Goal: Information Seeking & Learning: Learn about a topic

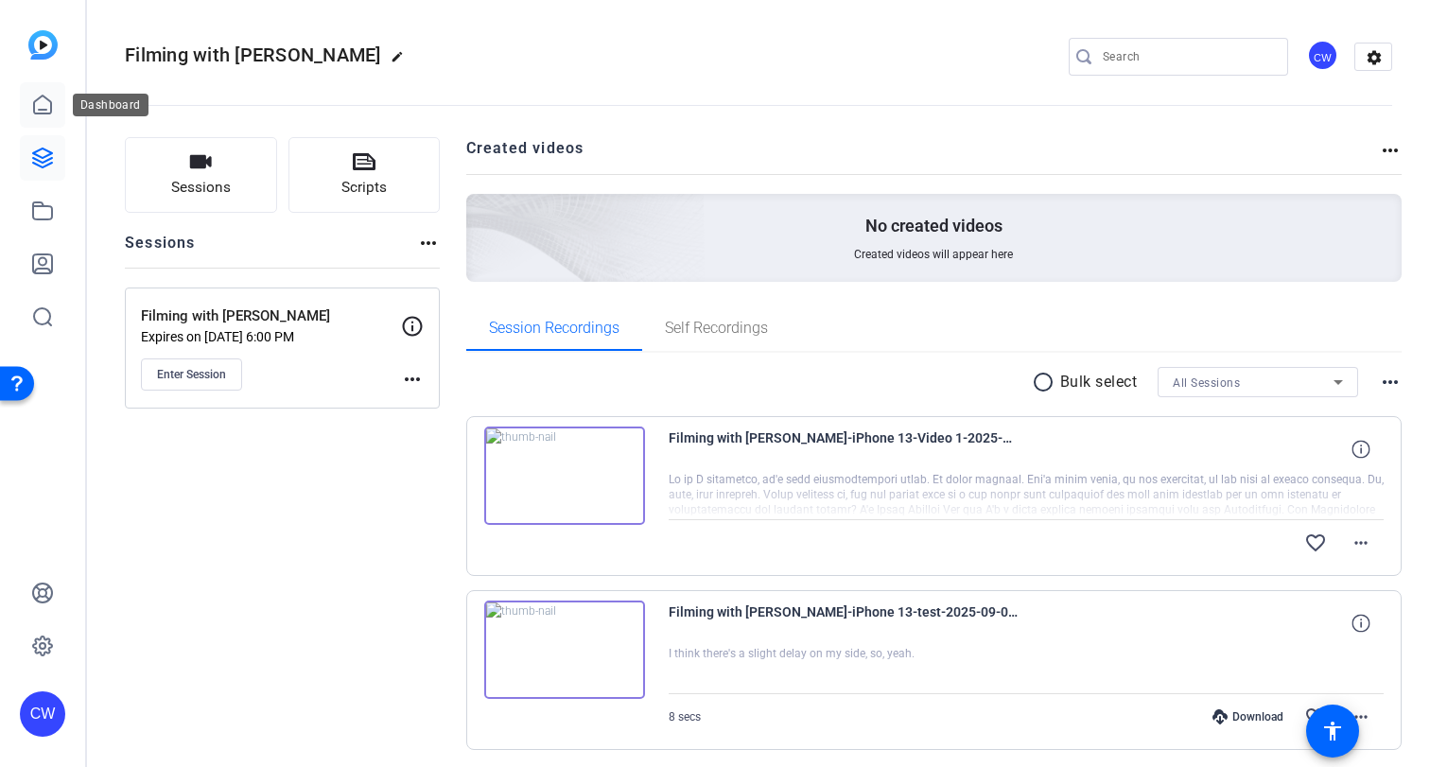
click at [44, 105] on icon at bounding box center [42, 105] width 23 height 23
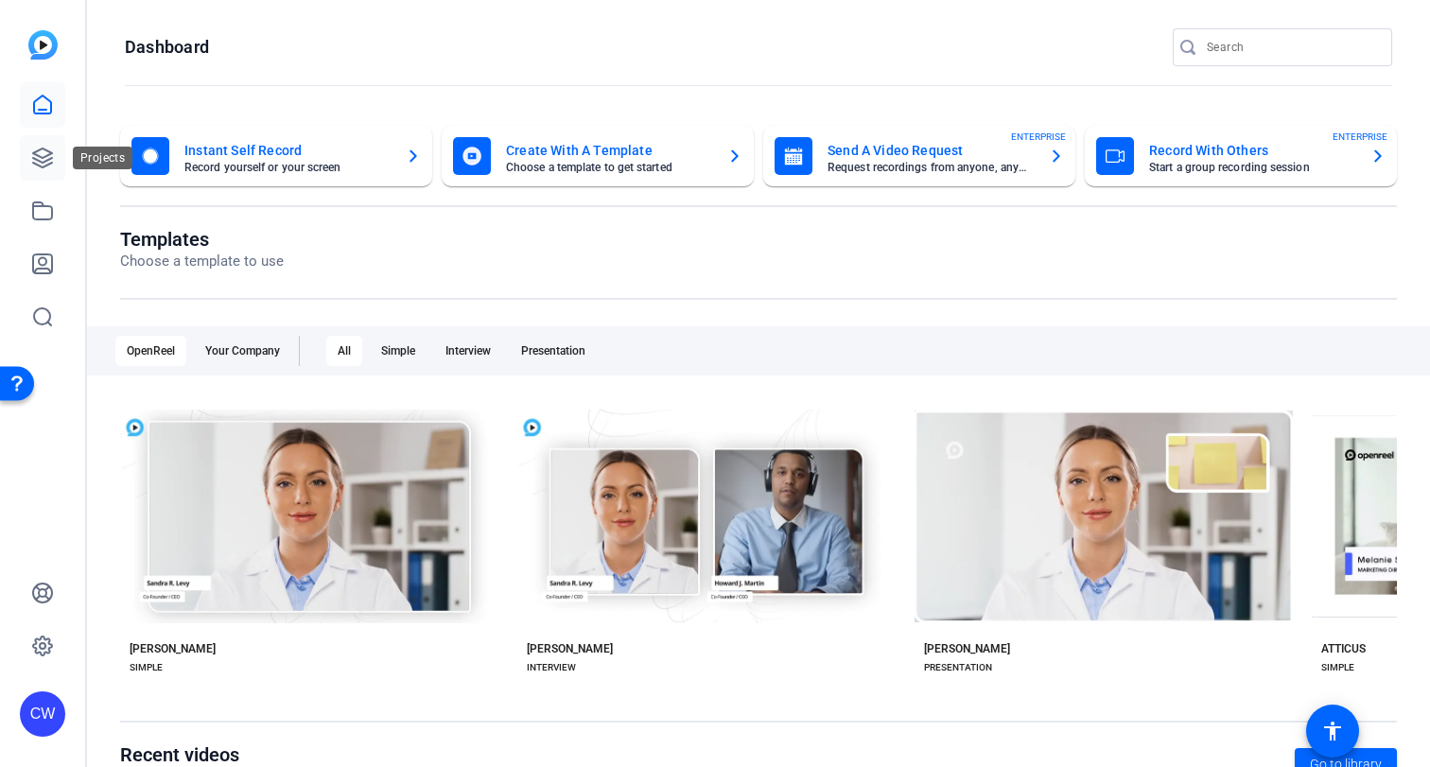
click at [44, 149] on icon at bounding box center [42, 158] width 19 height 19
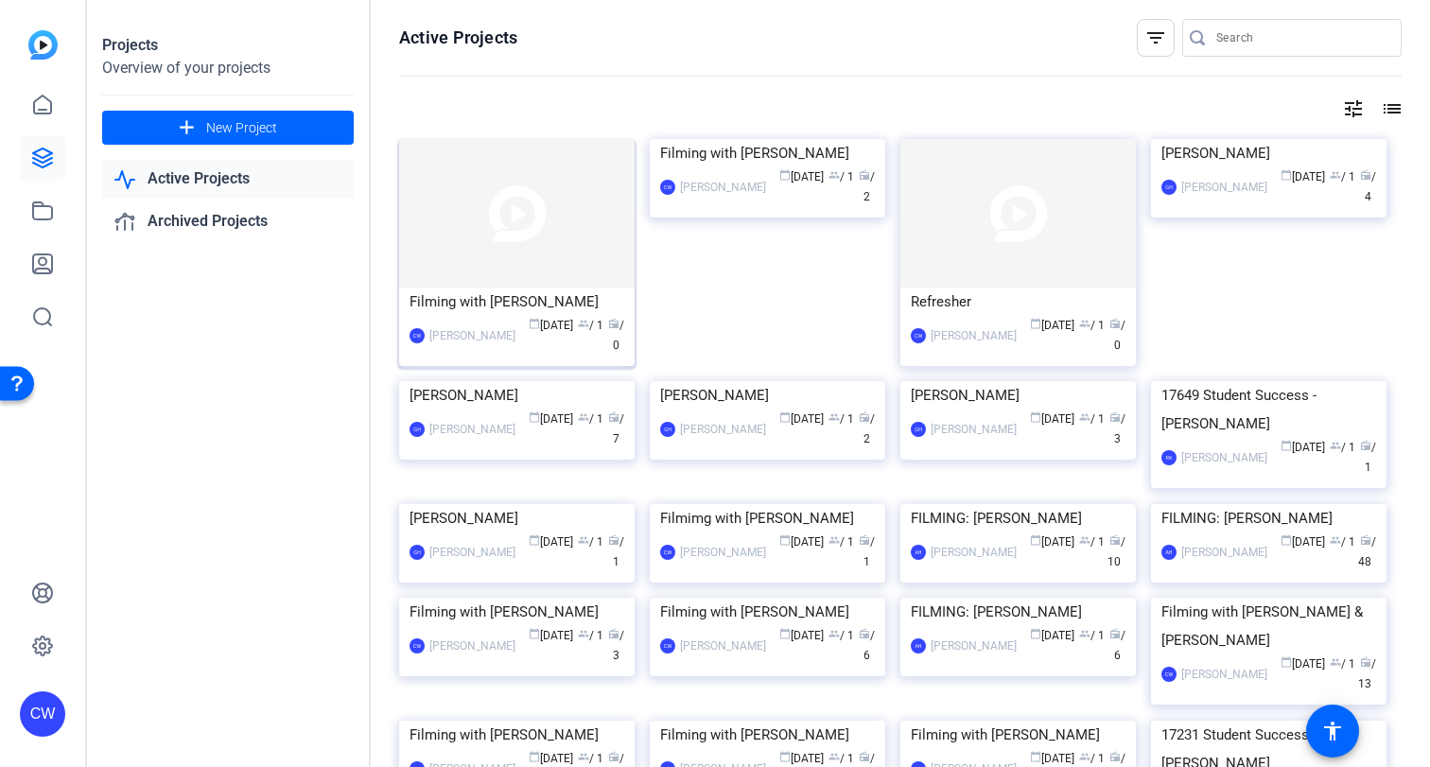
click at [519, 217] on img at bounding box center [517, 213] width 236 height 149
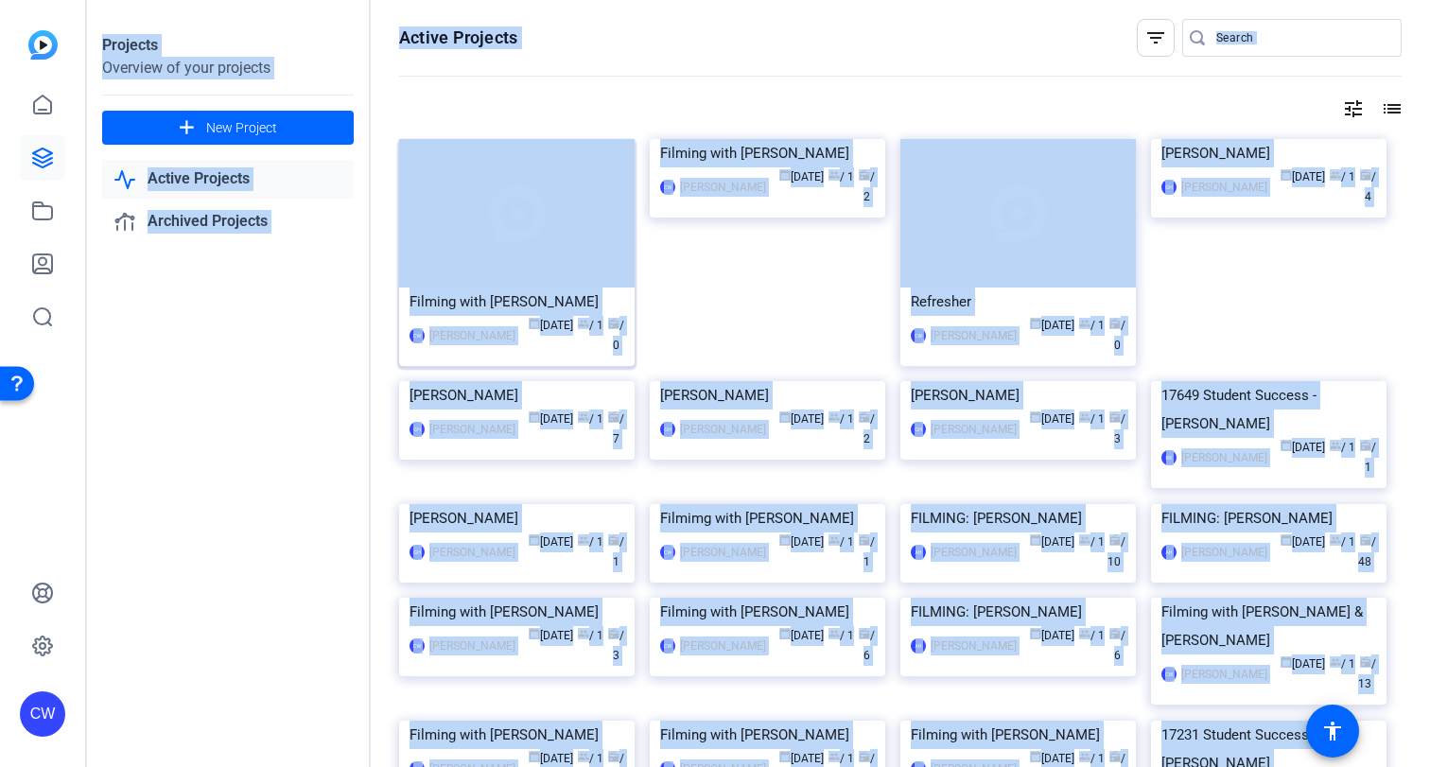
click at [519, 217] on div "Projects Overview of your projects add New Project Active Projects Archived Pro…" at bounding box center [758, 383] width 1343 height 767
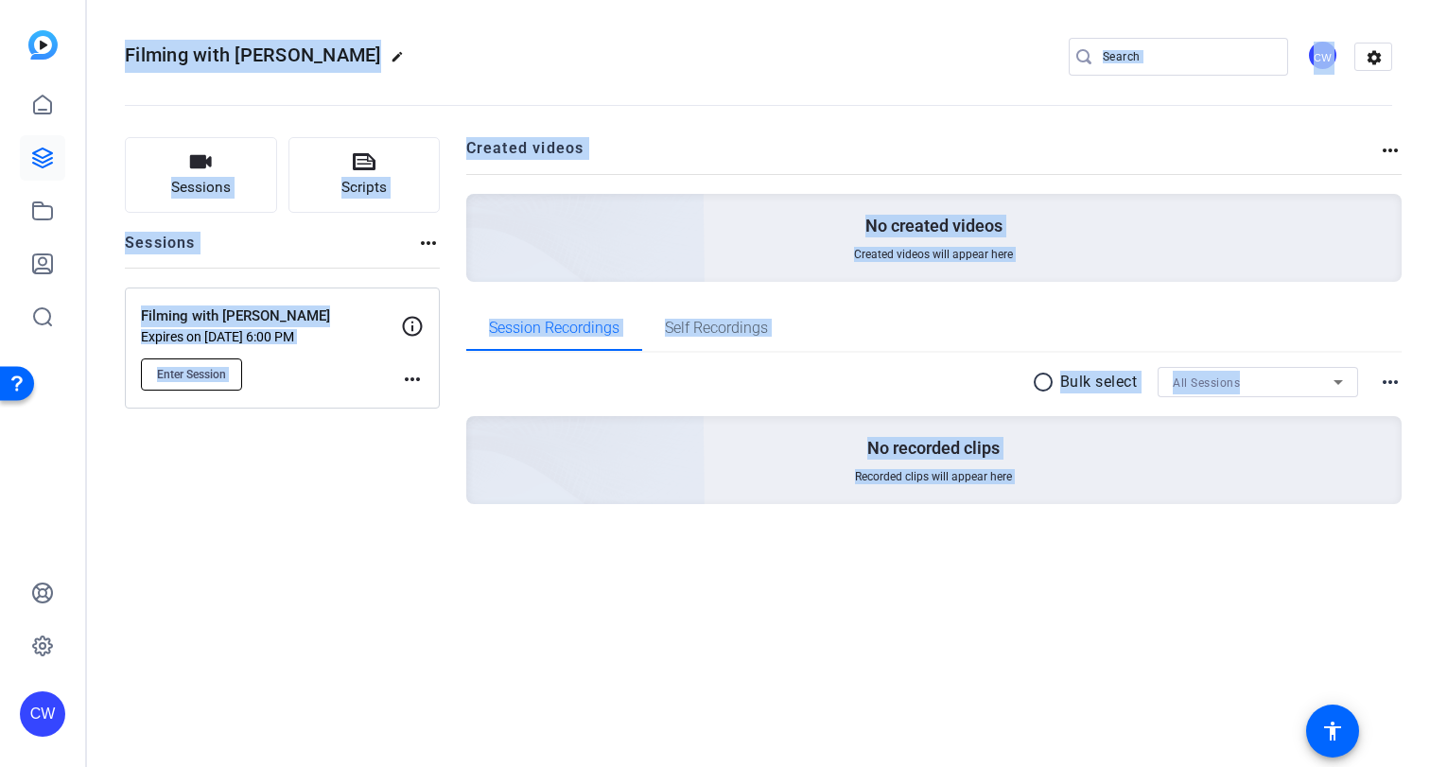
click at [190, 371] on span "Enter Session" at bounding box center [191, 374] width 69 height 15
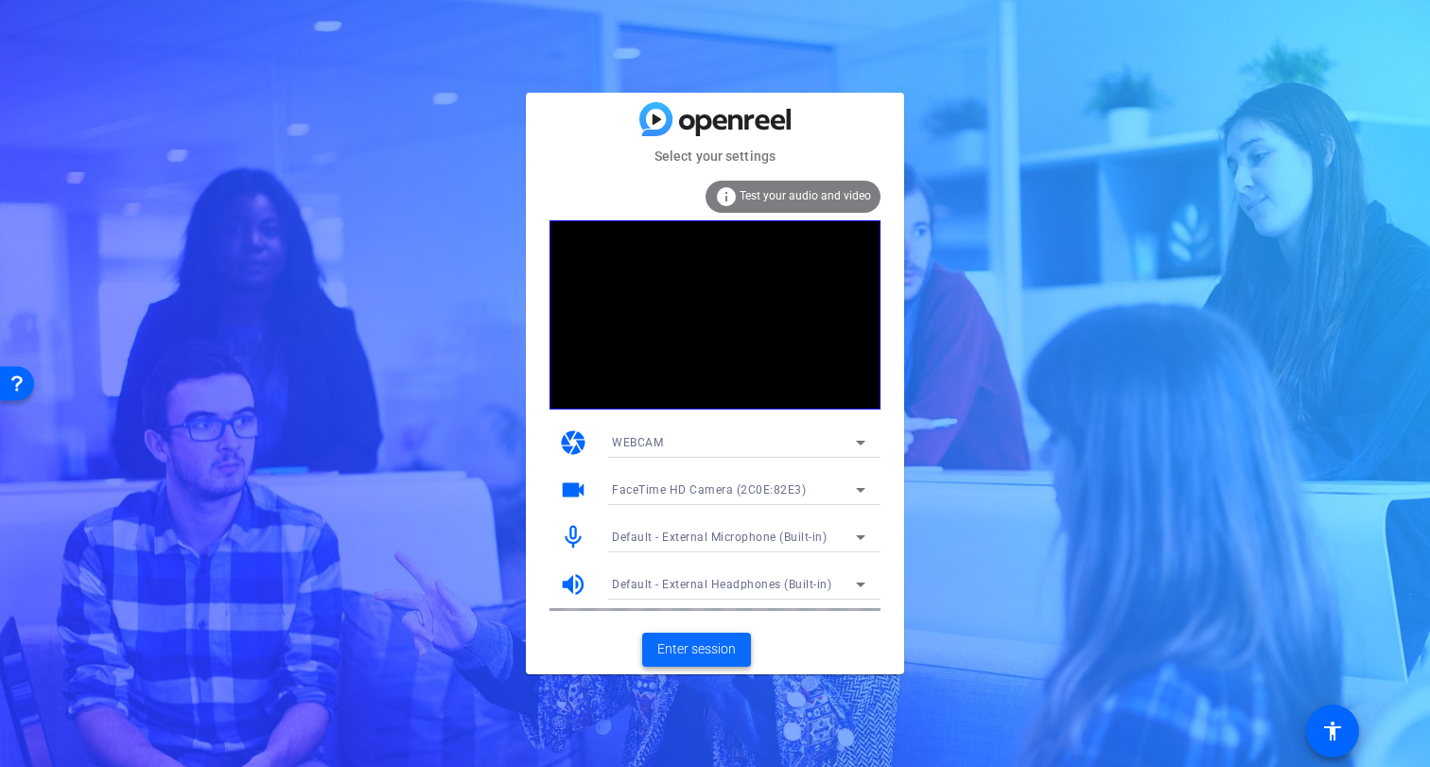
click at [702, 653] on span "Enter session" at bounding box center [696, 650] width 79 height 20
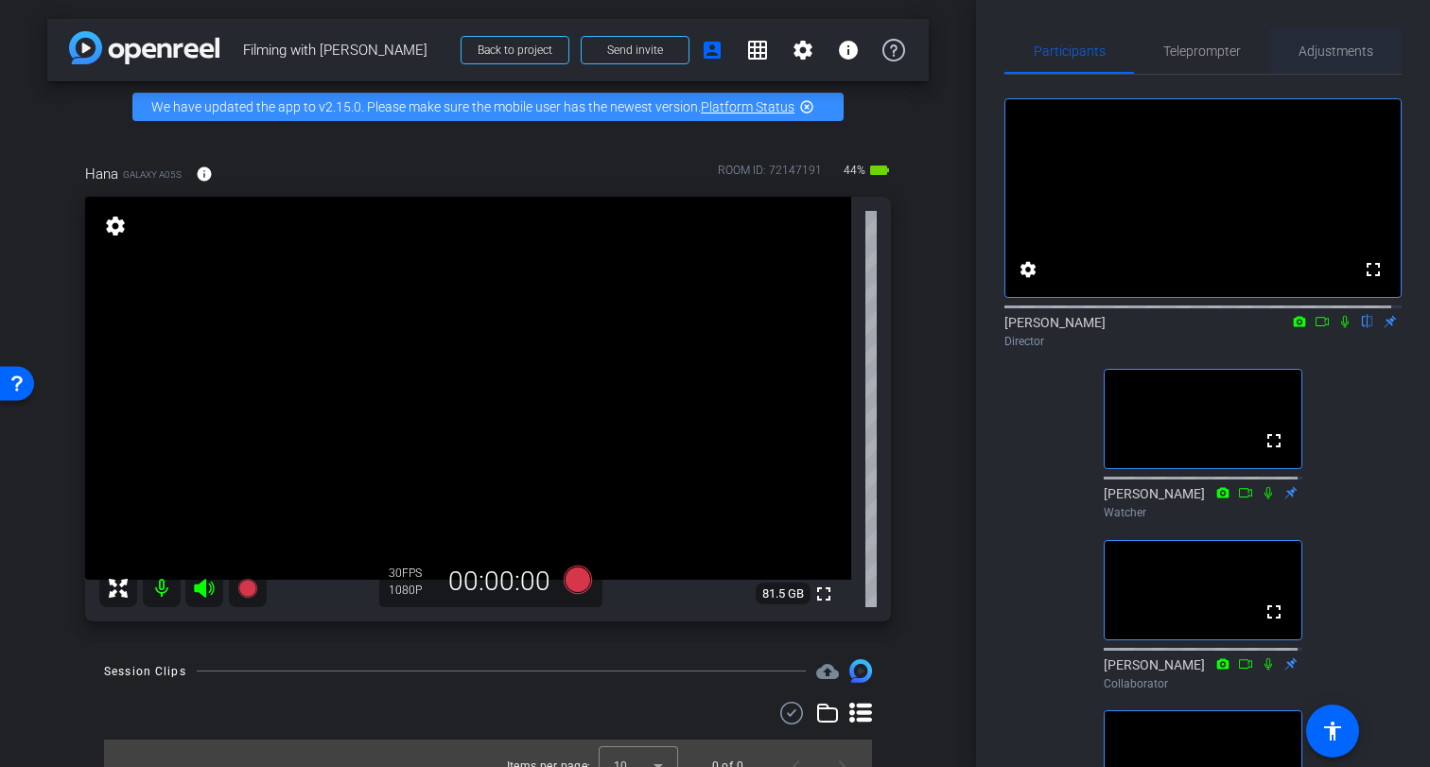
click at [1334, 50] on span "Adjustments" at bounding box center [1336, 50] width 75 height 13
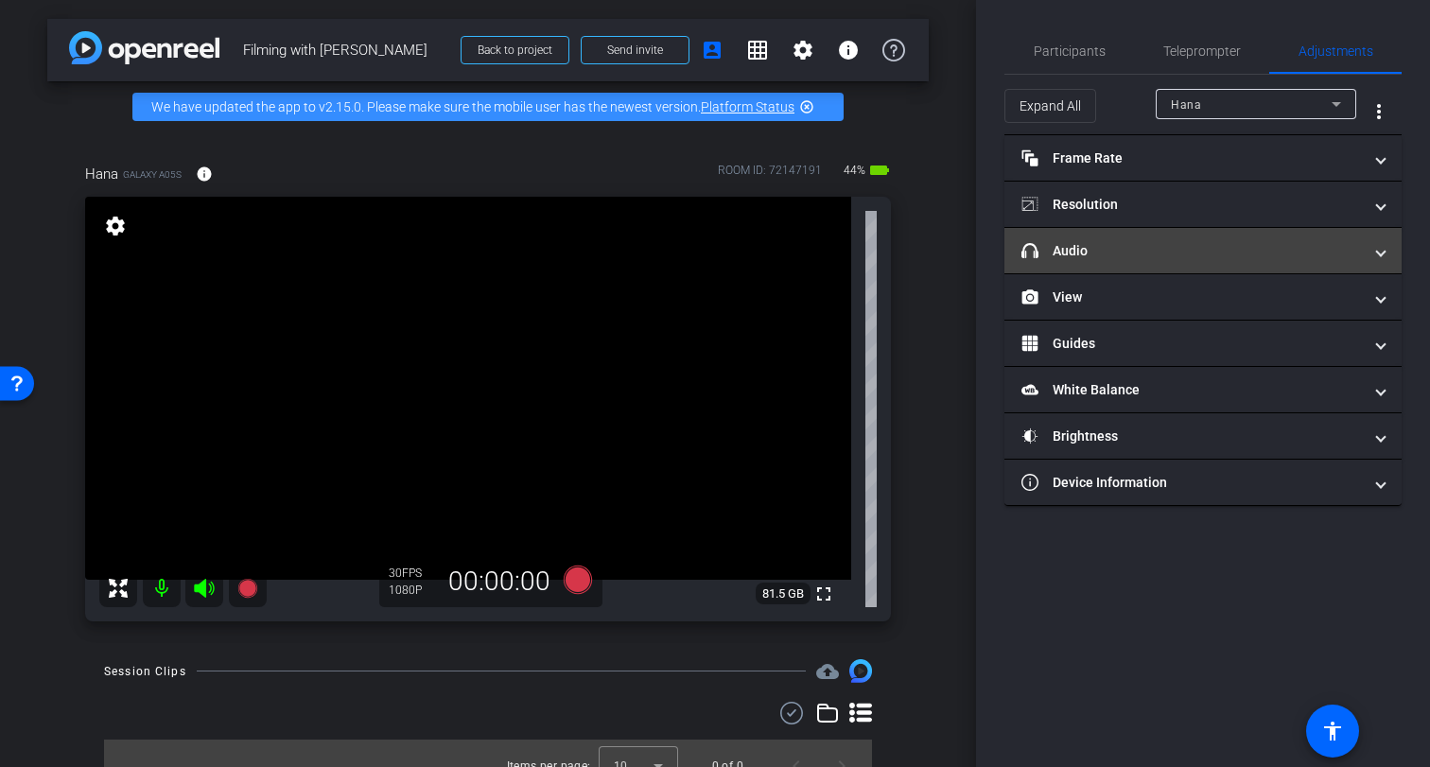
click at [1380, 257] on span at bounding box center [1381, 251] width 8 height 20
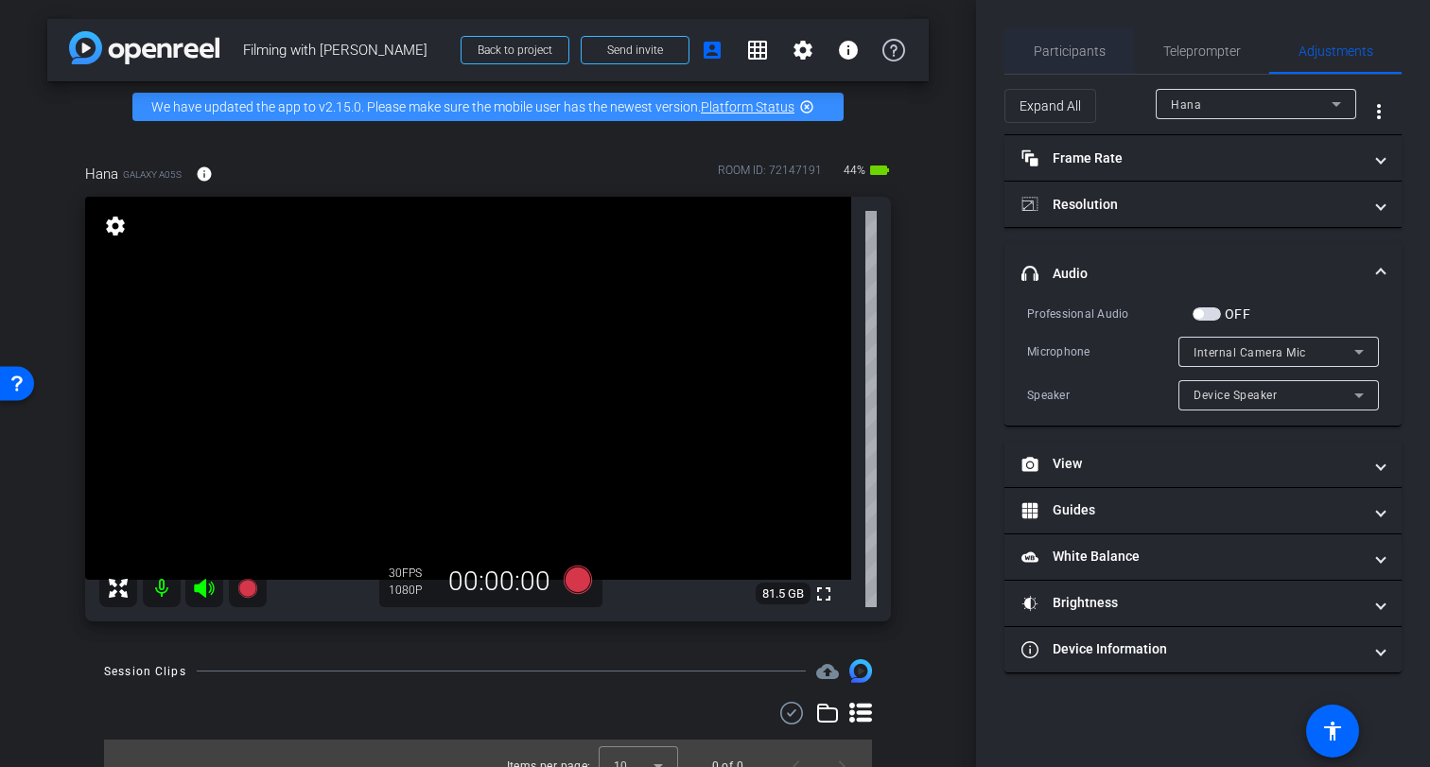
click at [1078, 51] on span "Participants" at bounding box center [1070, 50] width 72 height 13
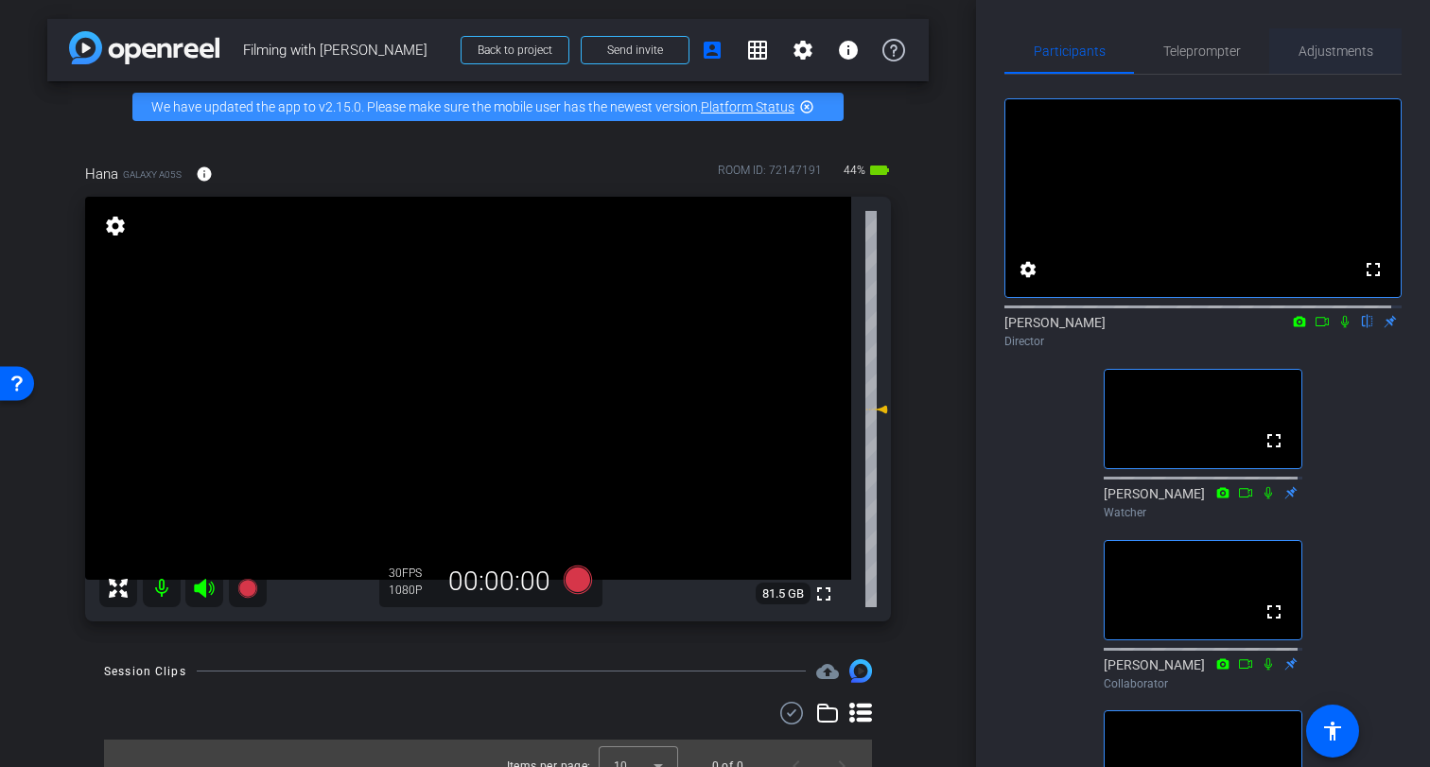
click at [1324, 51] on span "Adjustments" at bounding box center [1336, 50] width 75 height 13
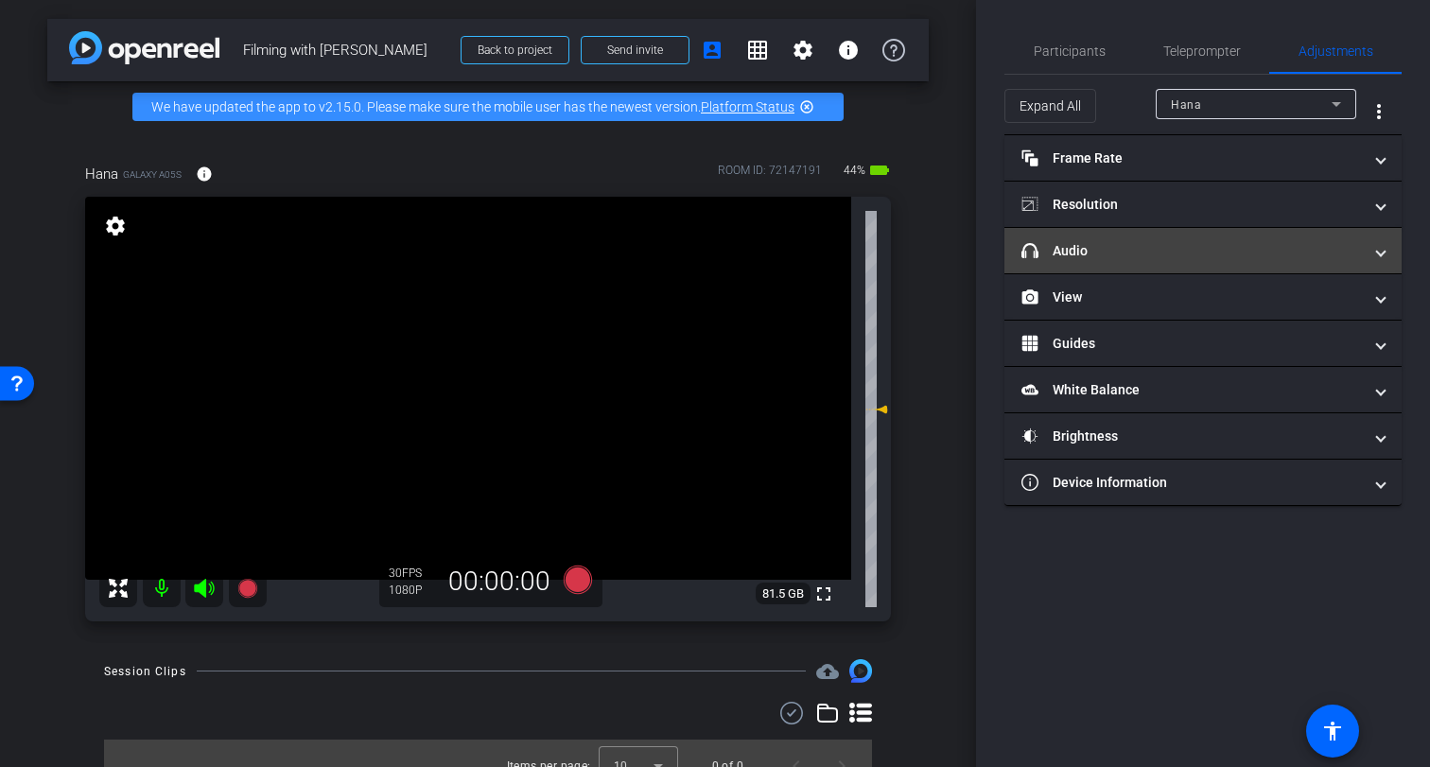
click at [1382, 251] on span at bounding box center [1381, 251] width 8 height 20
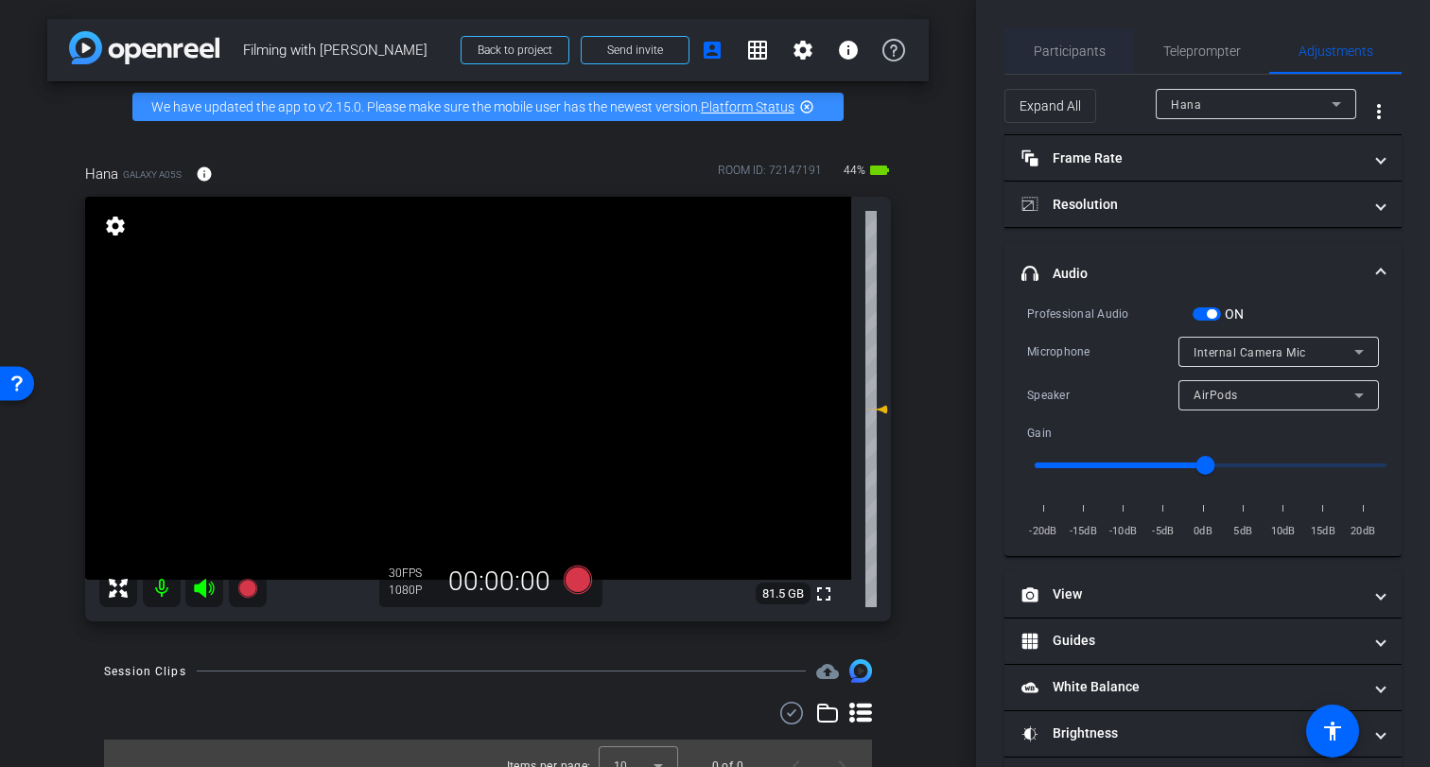
click at [1071, 54] on span "Participants" at bounding box center [1070, 50] width 72 height 13
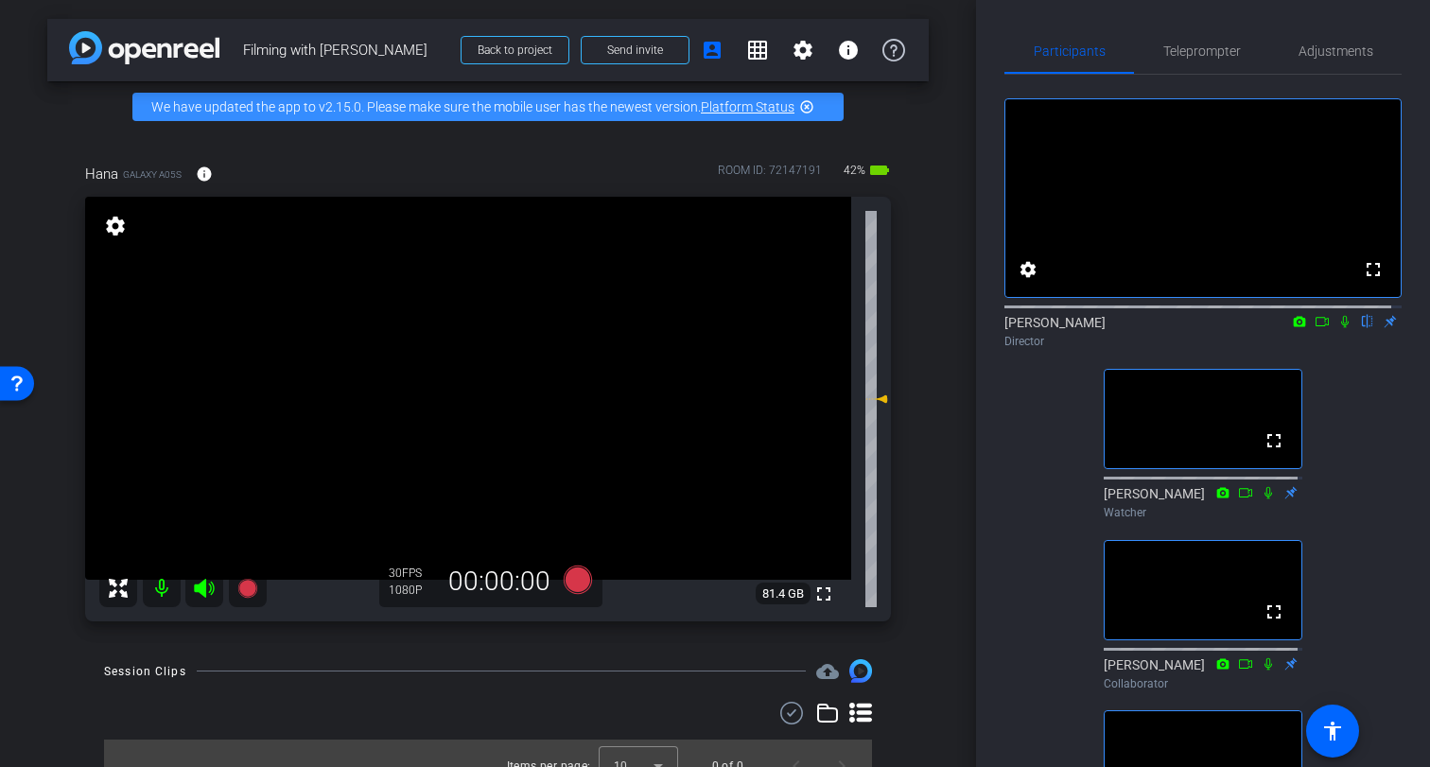
click at [1341, 328] on icon at bounding box center [1345, 322] width 8 height 12
click at [1338, 328] on icon at bounding box center [1345, 321] width 15 height 13
click at [1317, 51] on span "Adjustments" at bounding box center [1336, 50] width 75 height 13
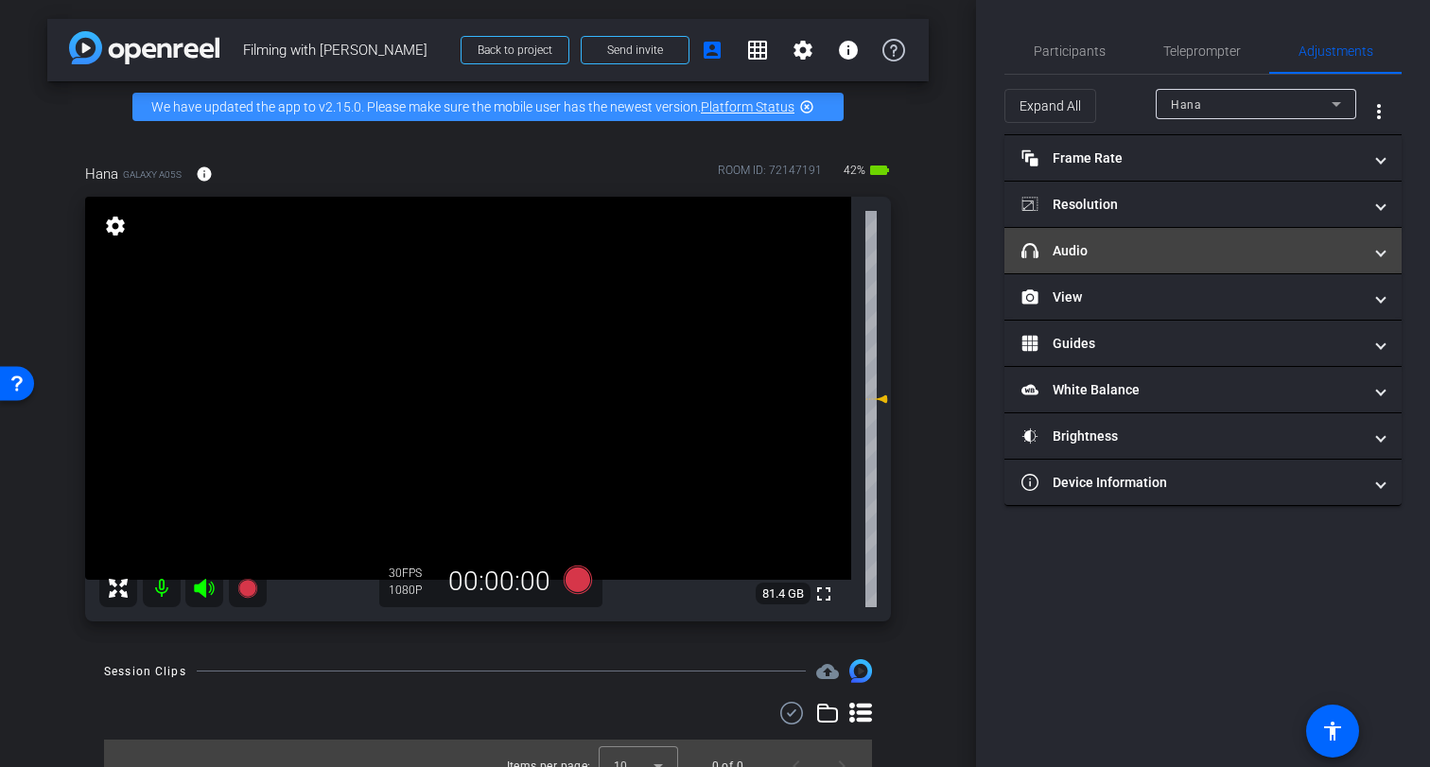
click at [1381, 251] on span at bounding box center [1381, 251] width 8 height 20
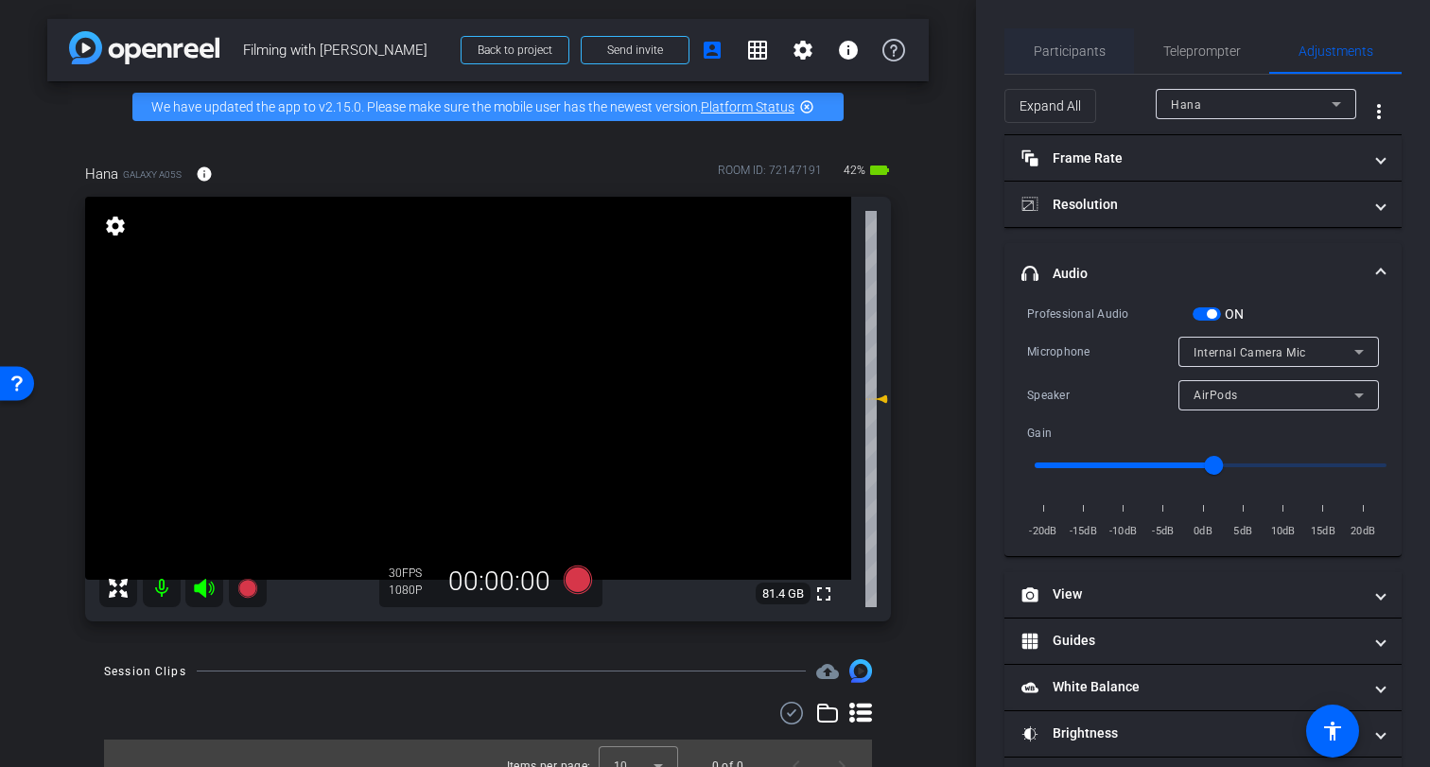
click at [1078, 51] on span "Participants" at bounding box center [1070, 50] width 72 height 13
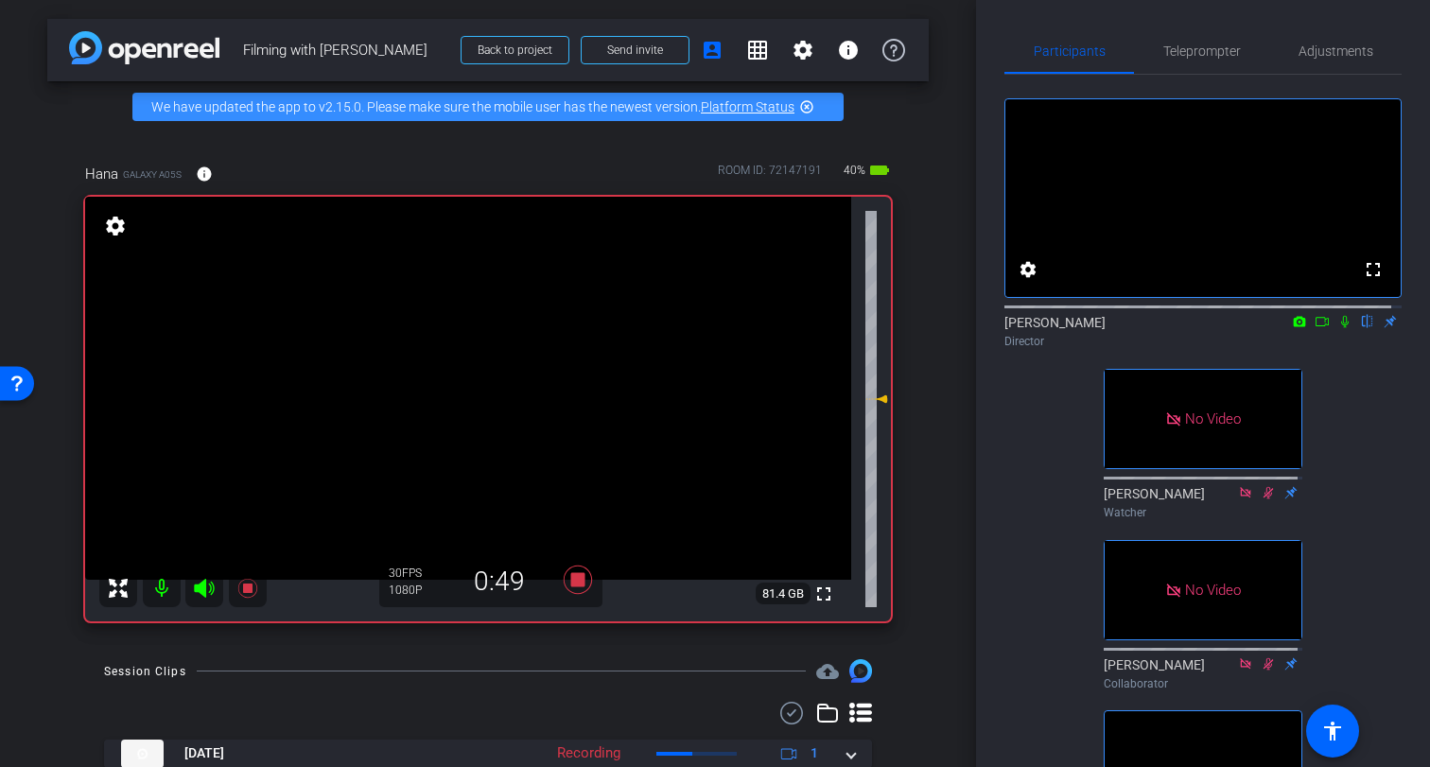
click at [1338, 328] on icon at bounding box center [1345, 321] width 15 height 13
click at [1315, 328] on icon at bounding box center [1322, 321] width 15 height 13
click at [1360, 328] on icon at bounding box center [1367, 321] width 15 height 13
click at [1338, 328] on icon at bounding box center [1345, 321] width 15 height 13
click at [1341, 328] on icon at bounding box center [1345, 322] width 8 height 12
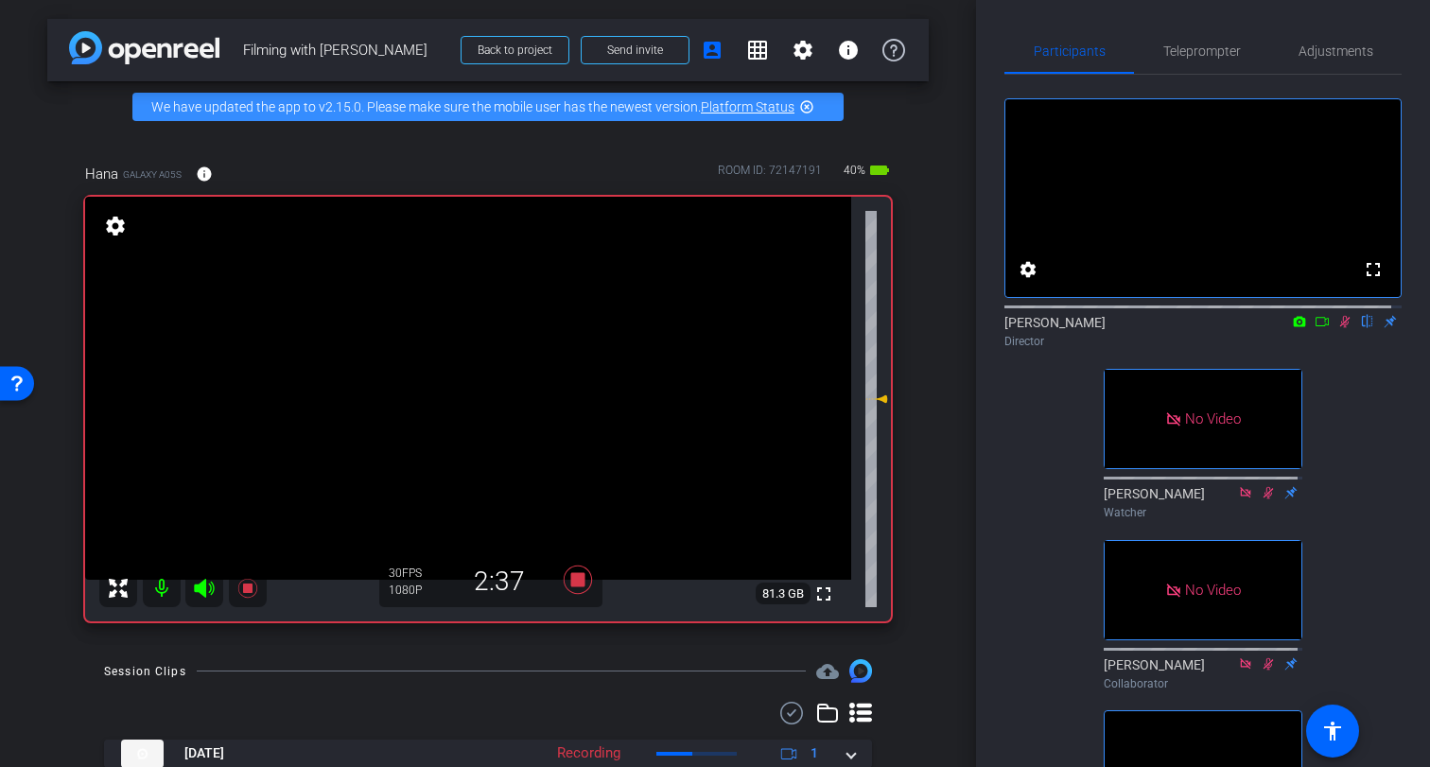
click at [1315, 328] on icon at bounding box center [1322, 321] width 15 height 13
click at [1363, 328] on icon at bounding box center [1368, 322] width 10 height 12
click at [1340, 326] on icon at bounding box center [1345, 321] width 10 height 10
click at [1338, 328] on icon at bounding box center [1345, 321] width 15 height 13
click at [1315, 328] on icon at bounding box center [1322, 321] width 15 height 13
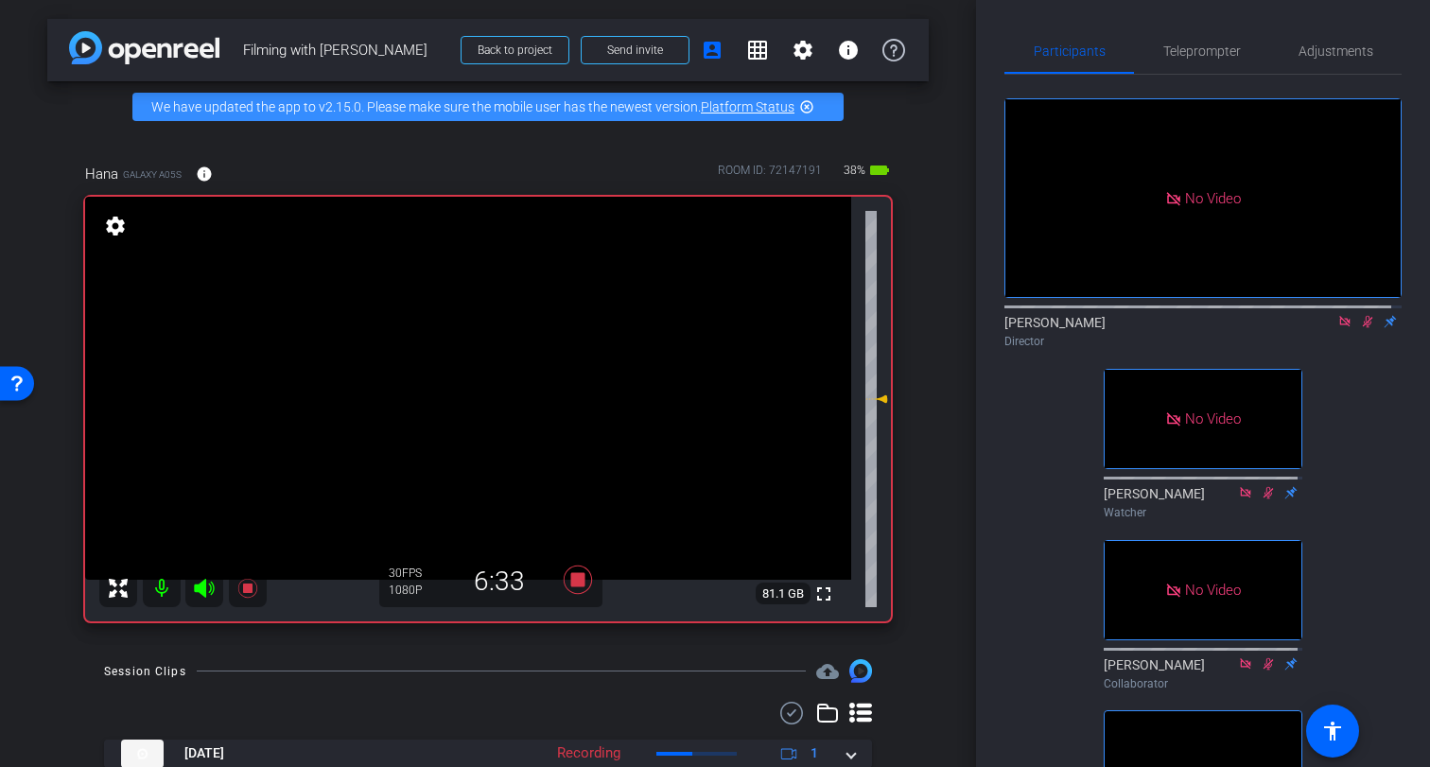
click at [1363, 328] on icon at bounding box center [1368, 322] width 10 height 12
click at [1360, 328] on icon at bounding box center [1367, 321] width 15 height 13
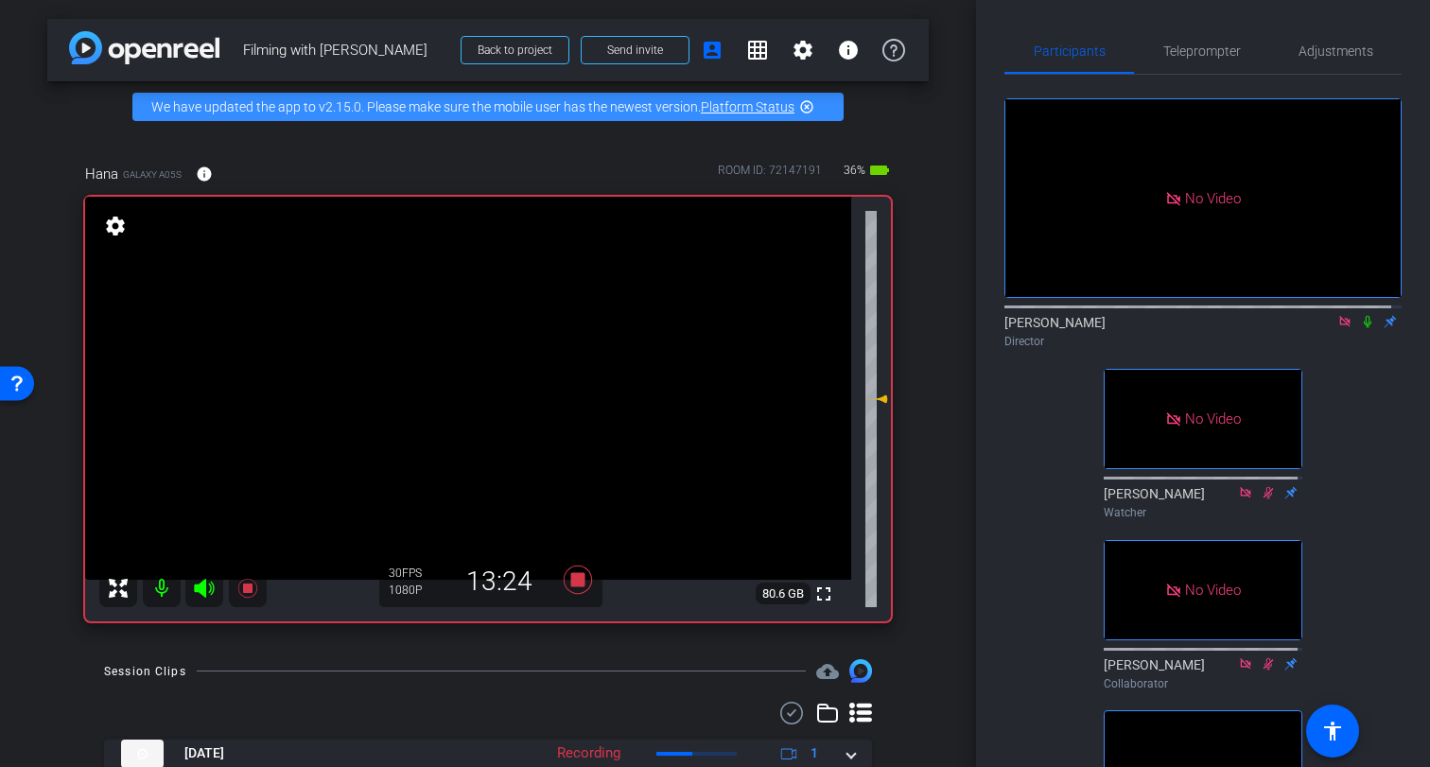
click at [1360, 328] on icon at bounding box center [1367, 321] width 15 height 13
drag, startPoint x: 1359, startPoint y: 342, endPoint x: 1355, endPoint y: 390, distance: 47.5
click at [1360, 328] on icon at bounding box center [1367, 321] width 15 height 13
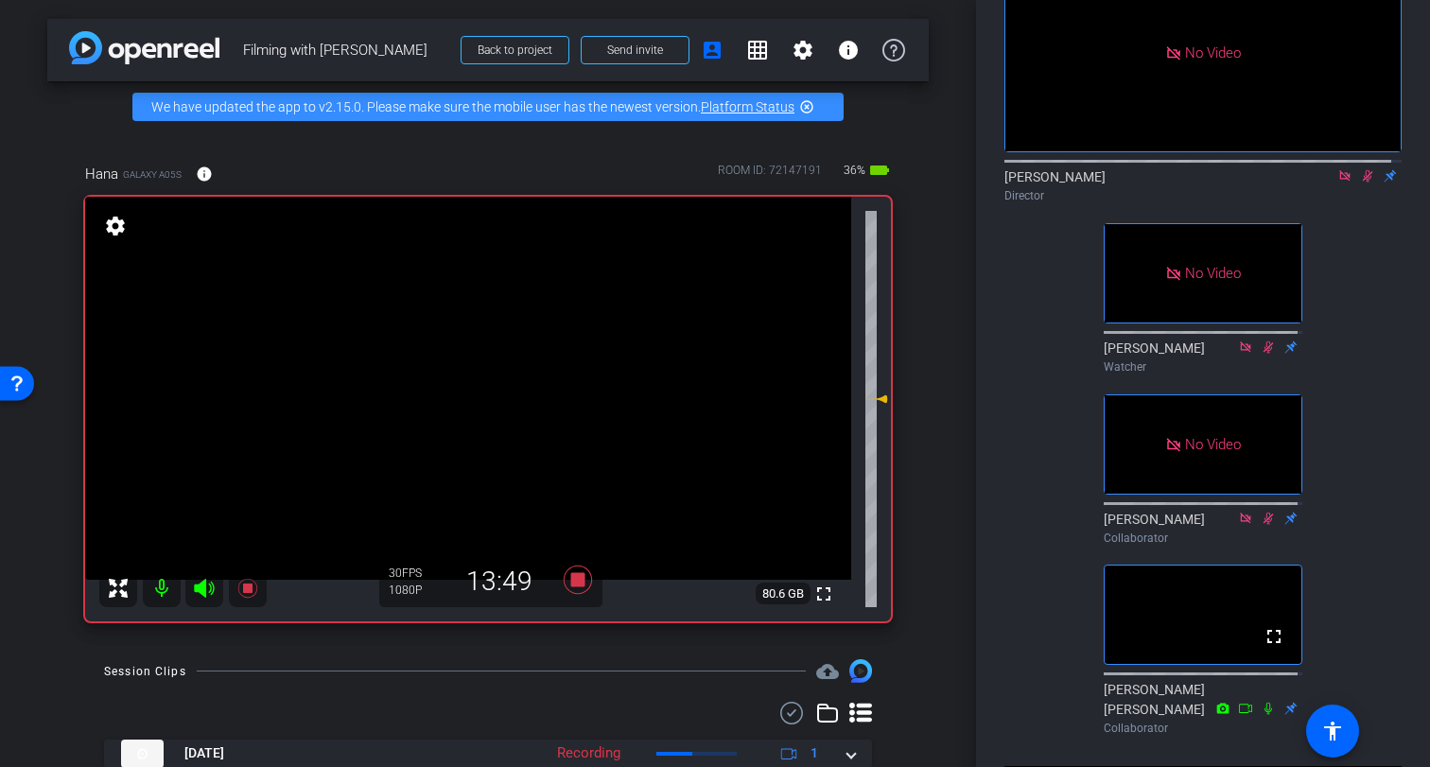
scroll to position [60, 0]
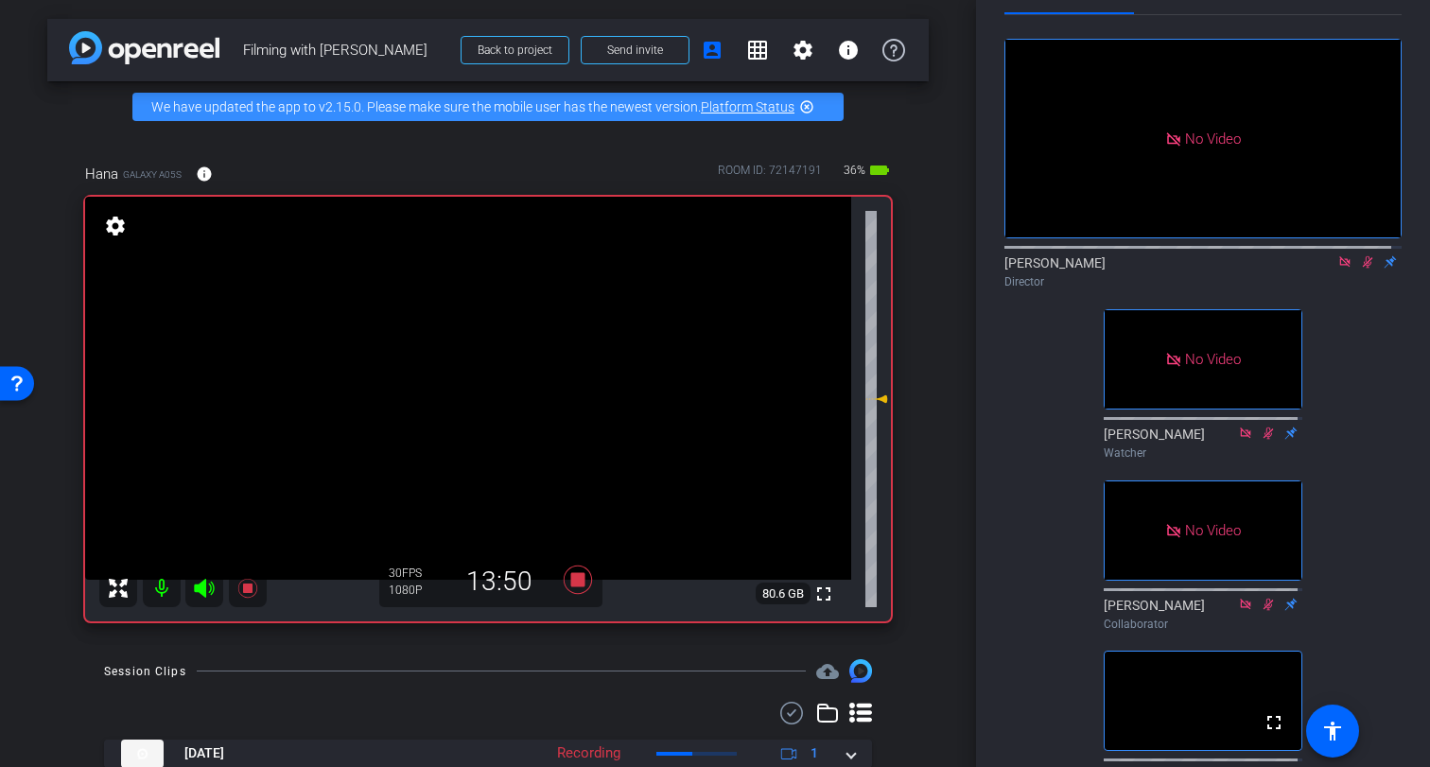
click at [1360, 269] on icon at bounding box center [1367, 261] width 15 height 13
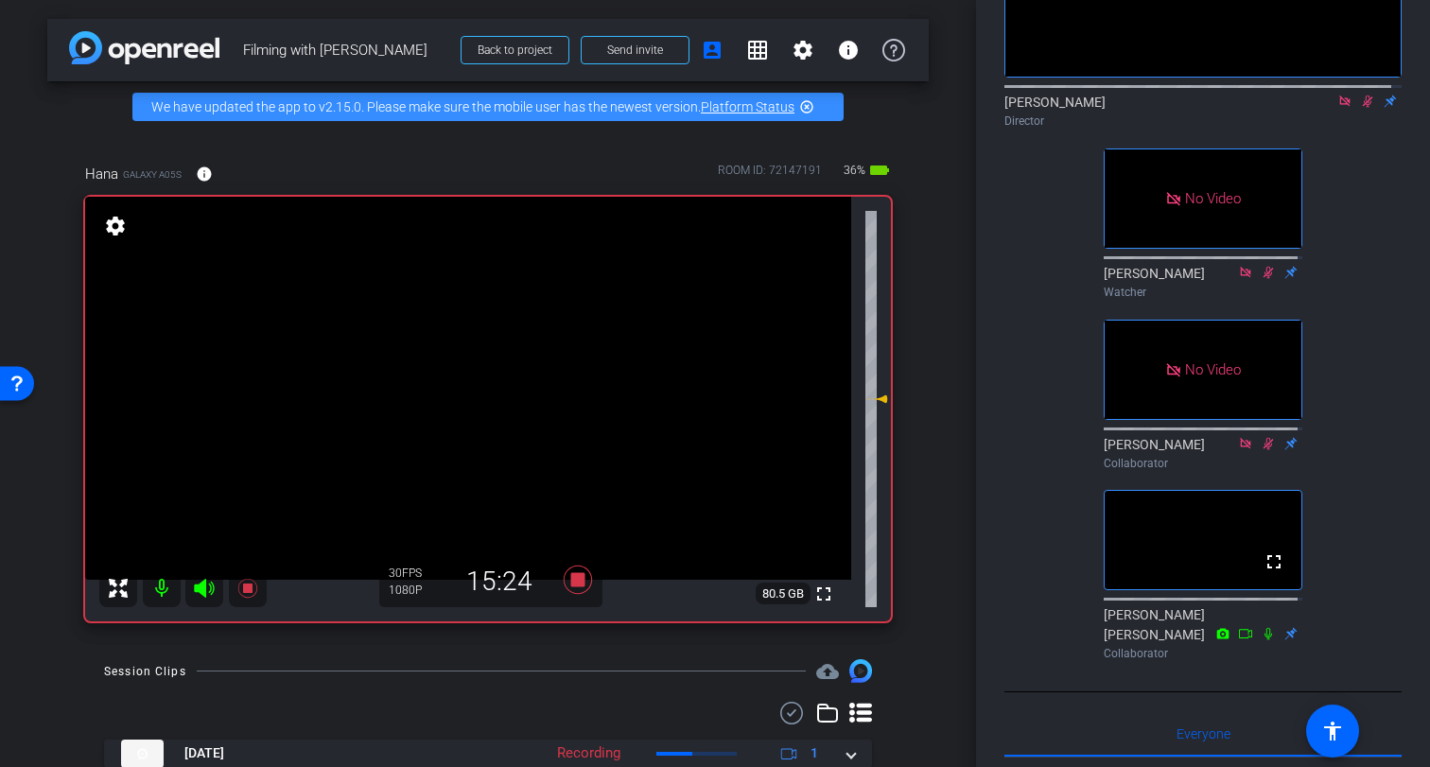
scroll to position [241, 0]
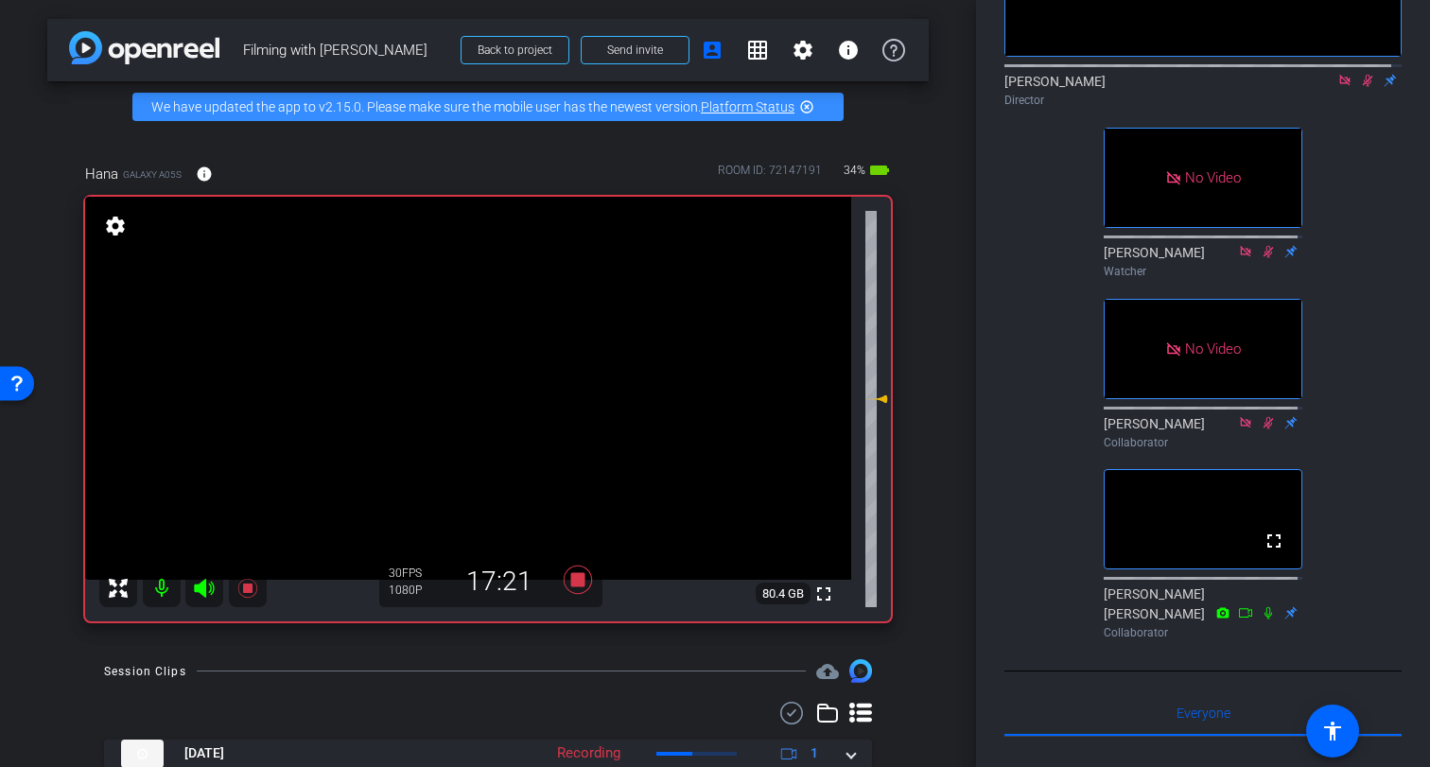
click at [1360, 87] on icon at bounding box center [1367, 80] width 15 height 13
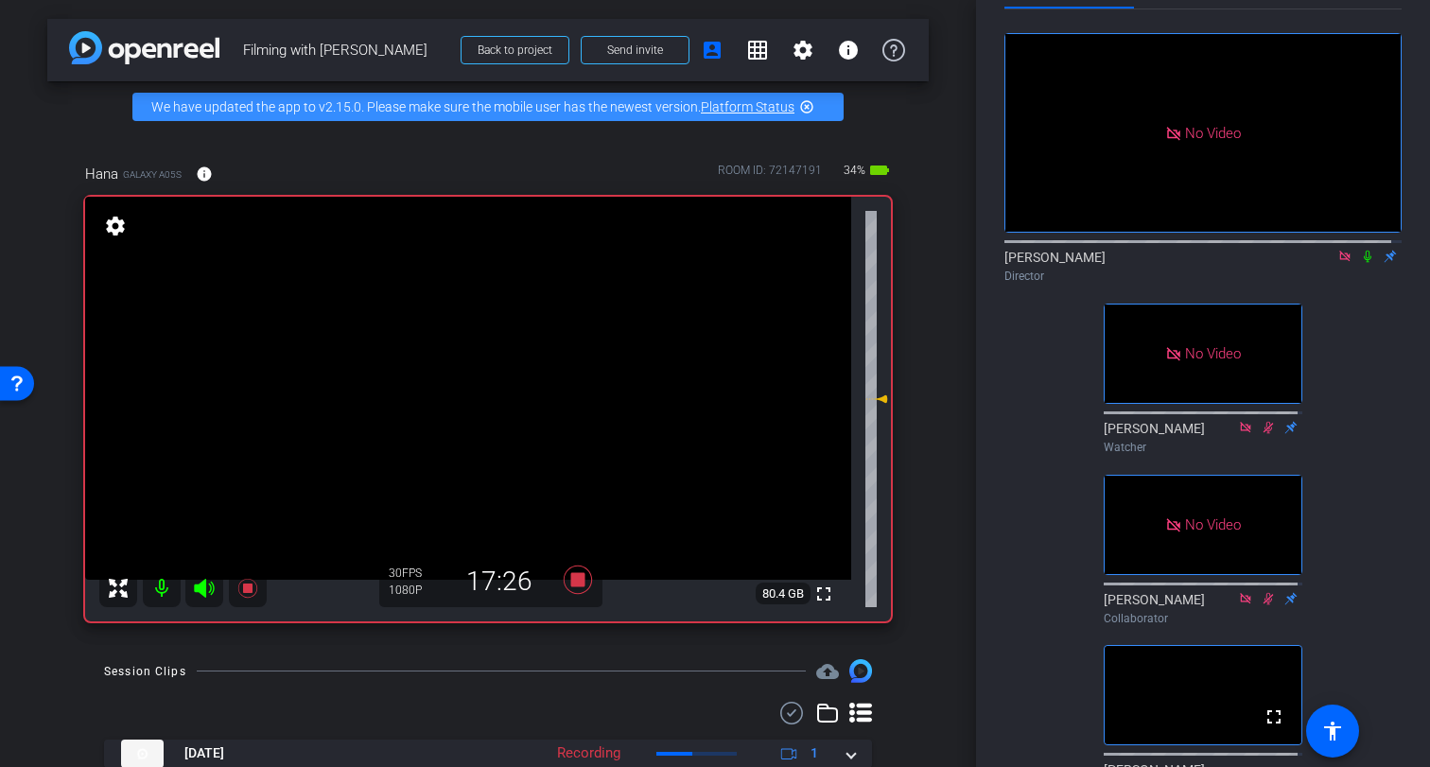
scroll to position [67, 0]
click at [1360, 261] on icon at bounding box center [1367, 254] width 15 height 13
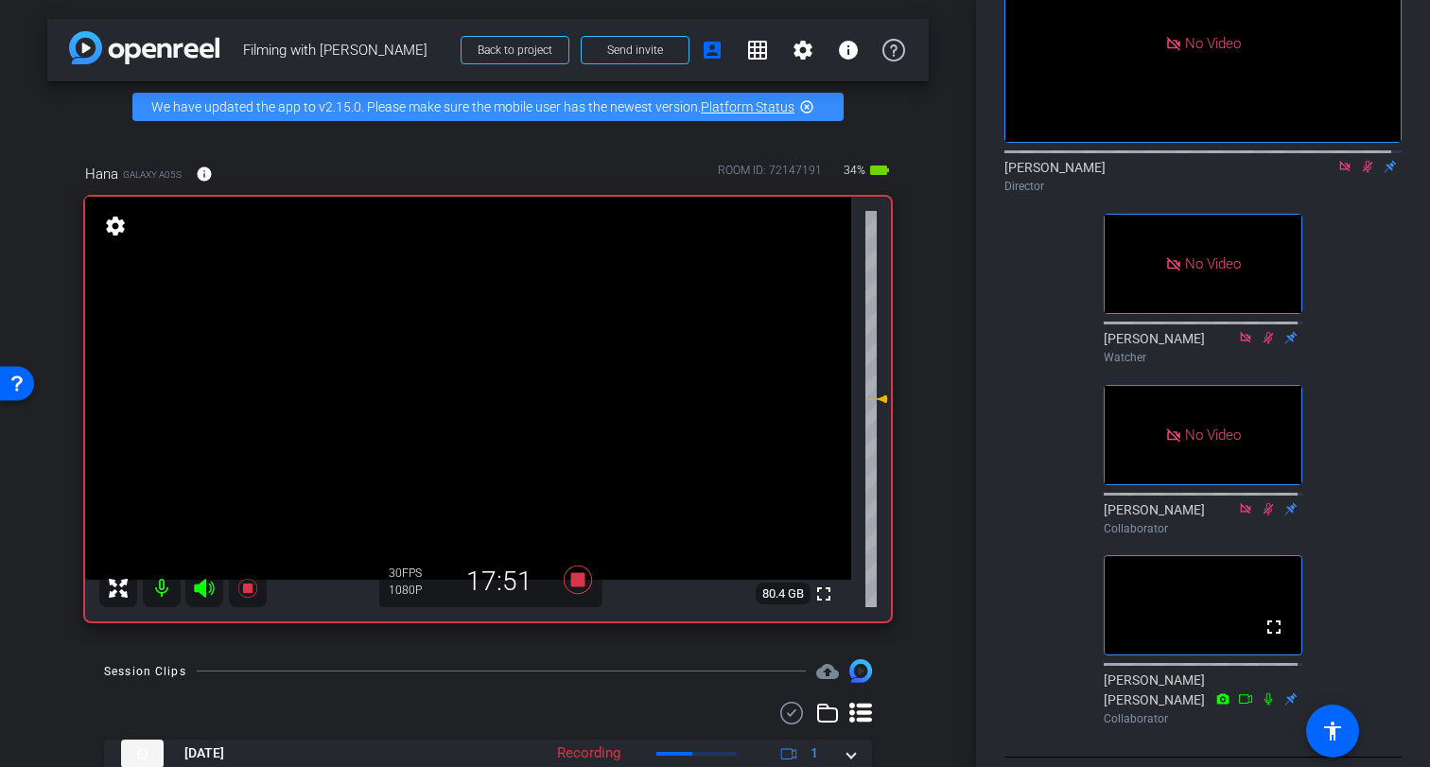
scroll to position [156, 0]
click at [1363, 172] on icon at bounding box center [1368, 166] width 10 height 12
click at [1340, 170] on icon at bounding box center [1345, 165] width 10 height 10
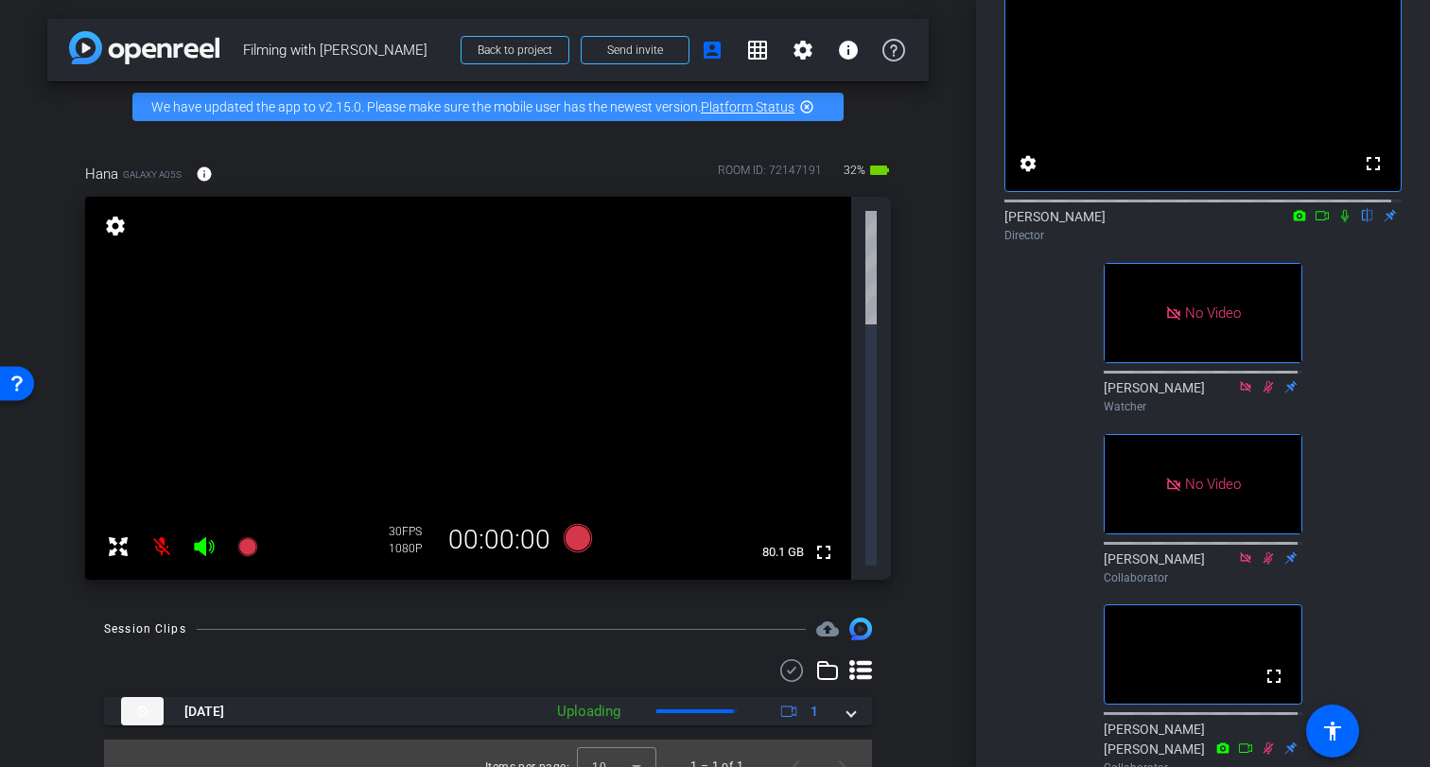
scroll to position [94, 0]
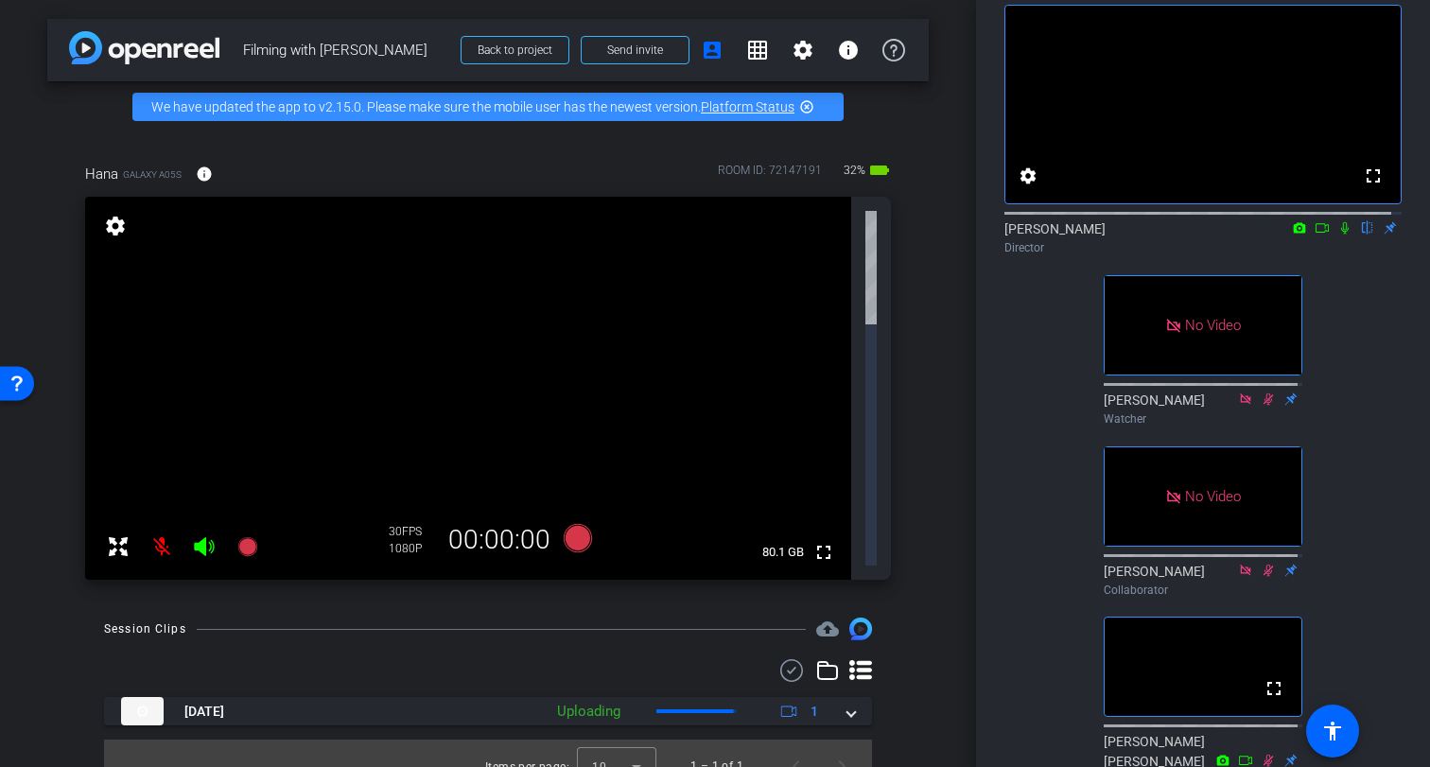
click at [1341, 235] on icon at bounding box center [1345, 228] width 8 height 12
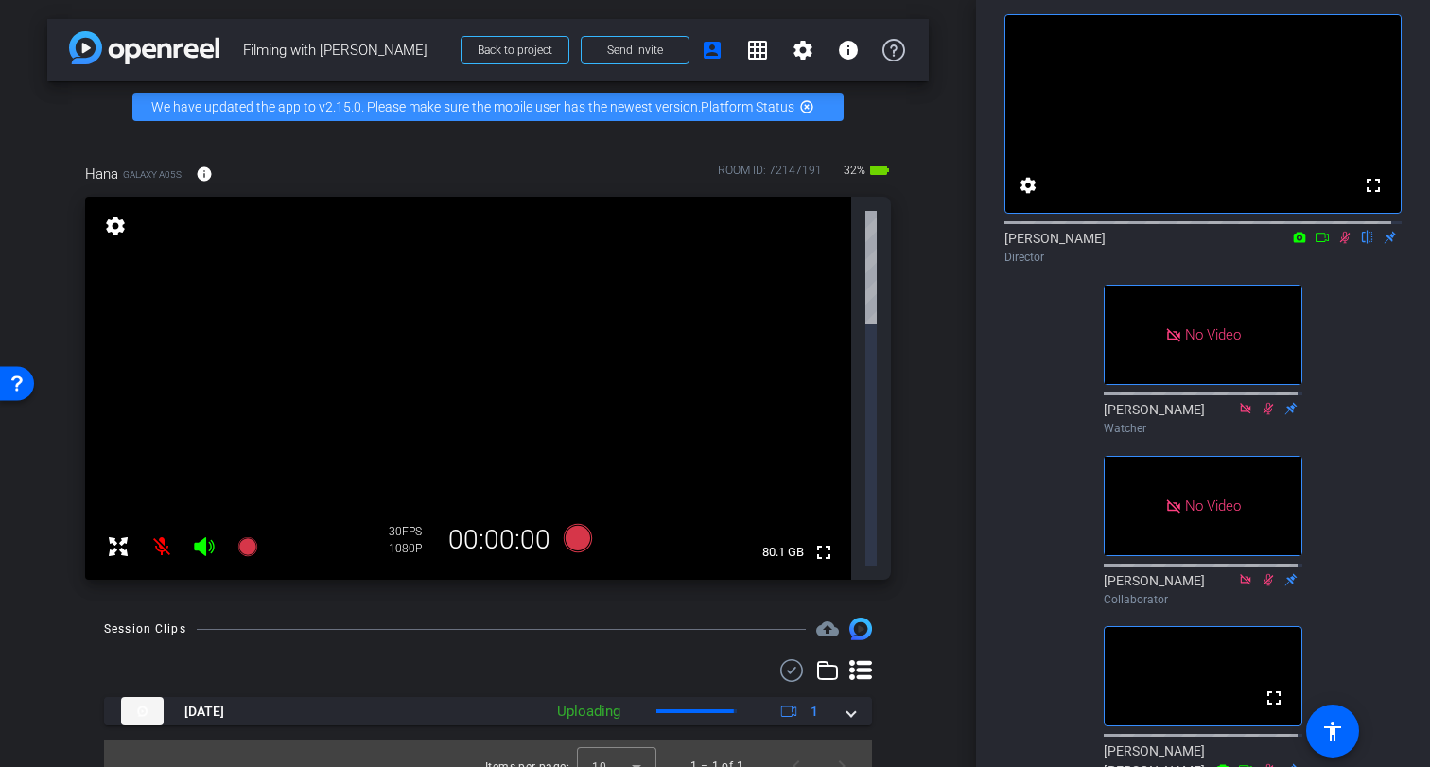
scroll to position [82, 0]
click at [1338, 246] on icon at bounding box center [1345, 239] width 15 height 13
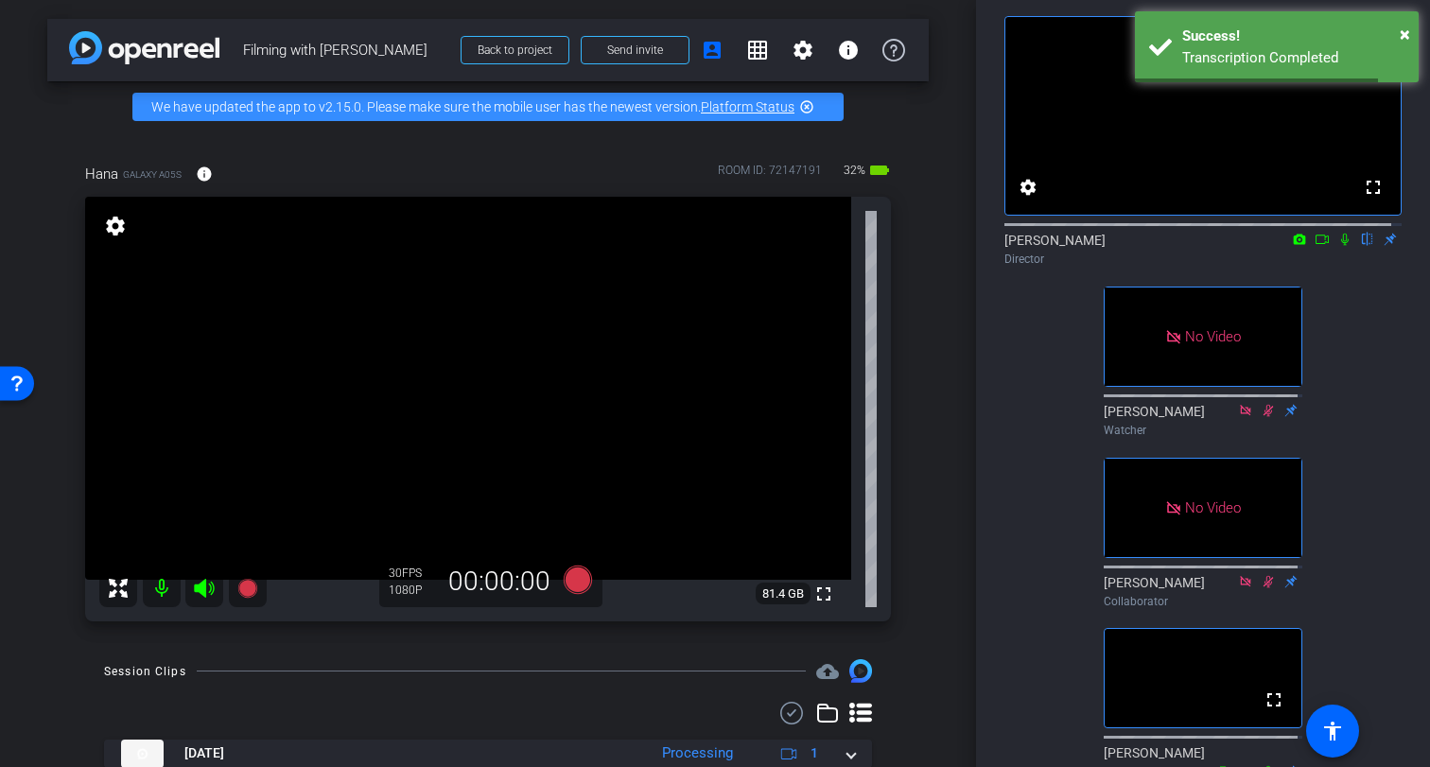
click at [1338, 246] on icon at bounding box center [1345, 239] width 15 height 13
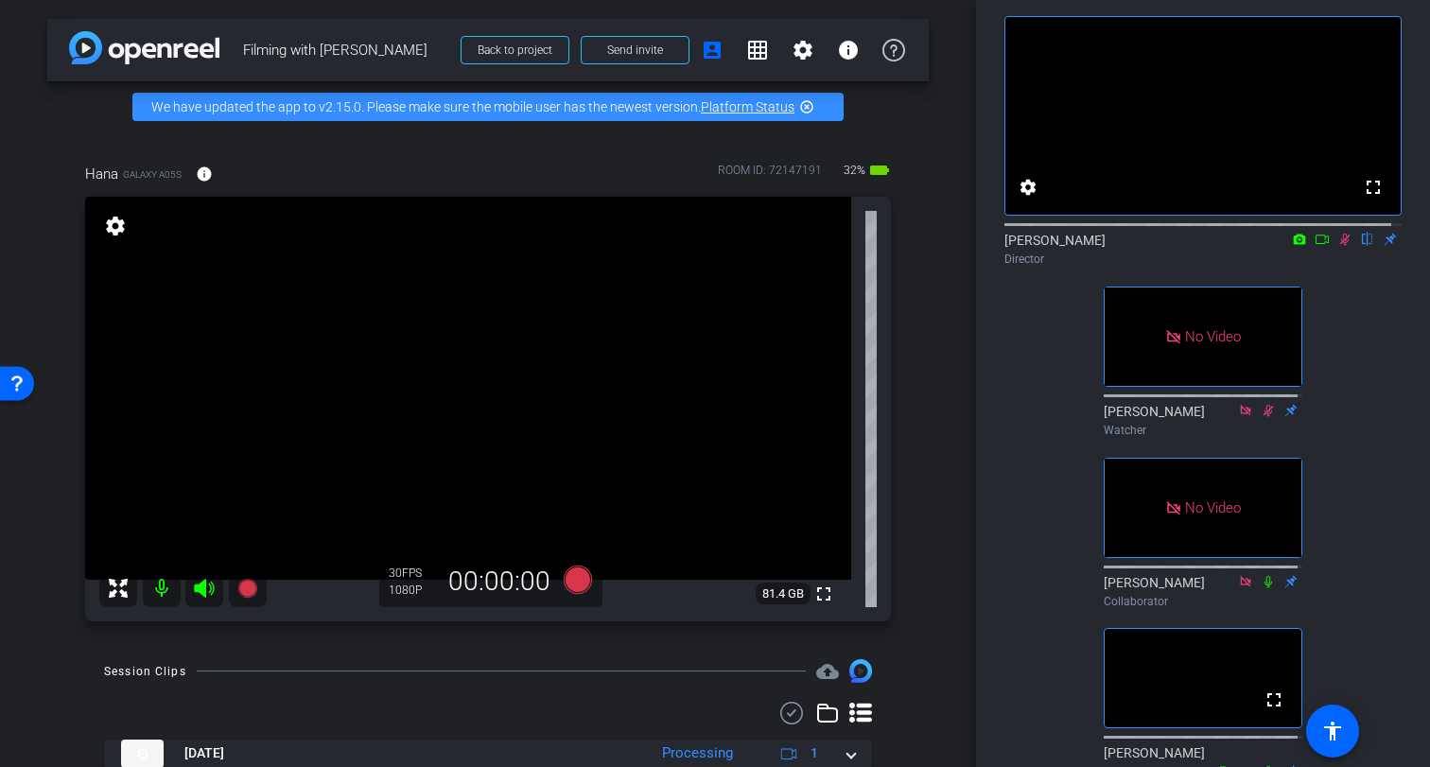
click at [1338, 246] on icon at bounding box center [1345, 239] width 15 height 13
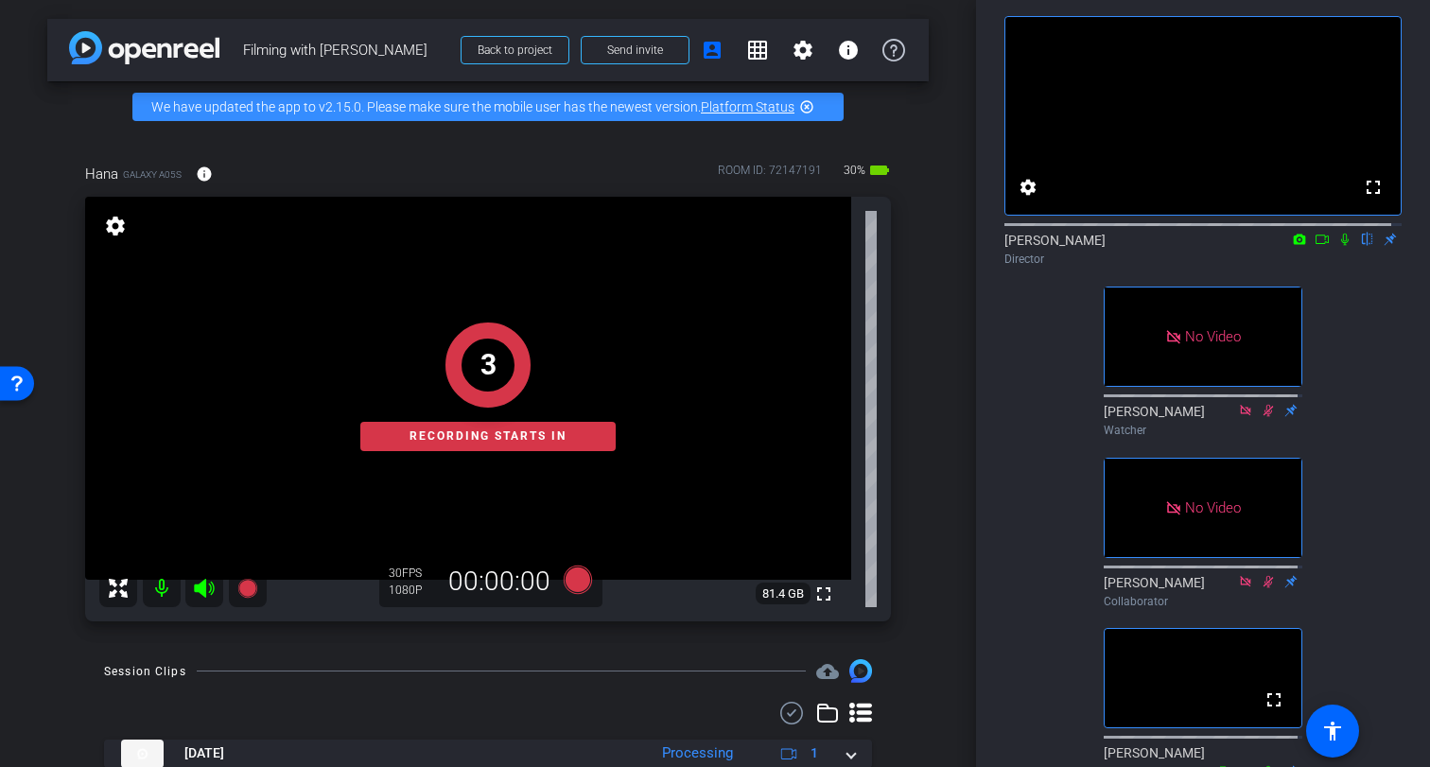
click at [1338, 246] on icon at bounding box center [1345, 239] width 15 height 13
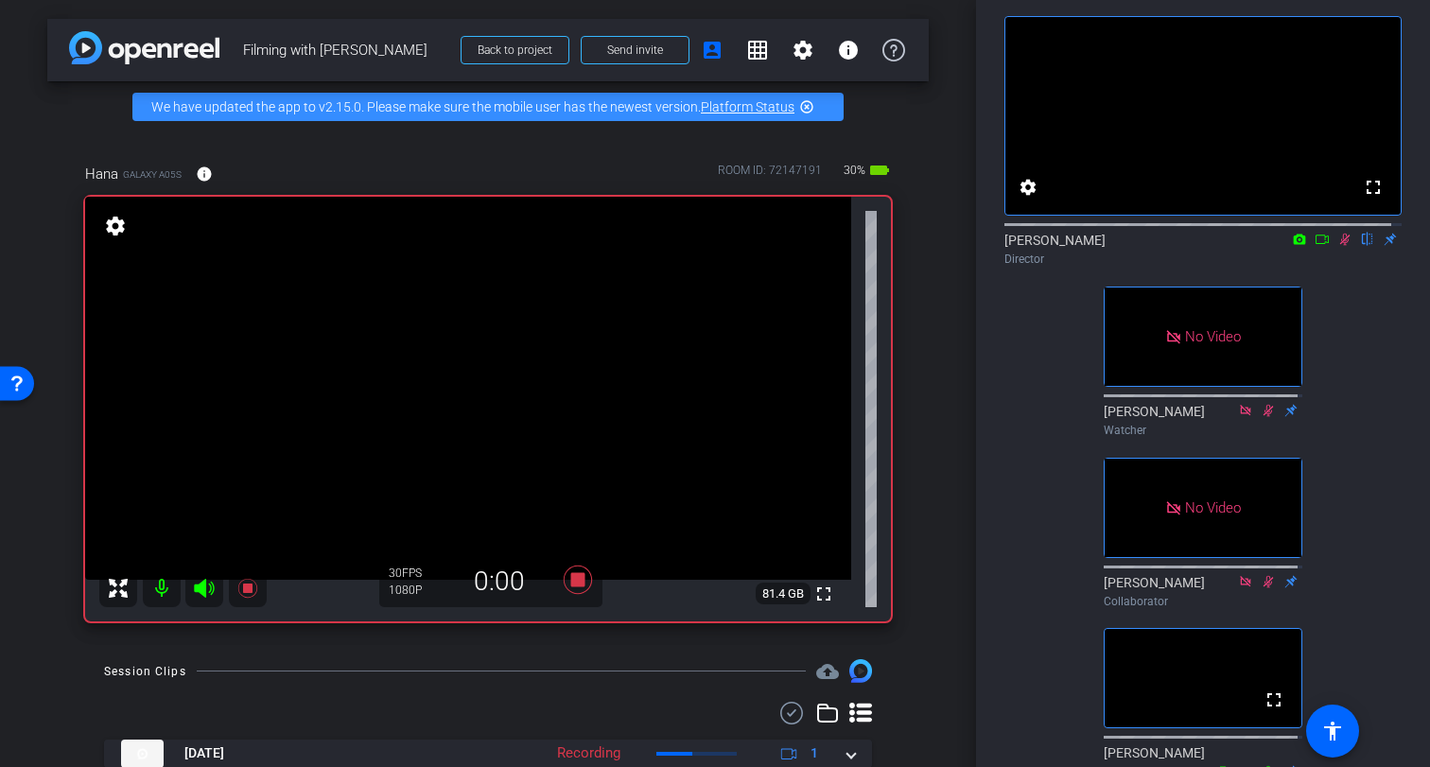
click at [1315, 246] on icon at bounding box center [1322, 239] width 15 height 13
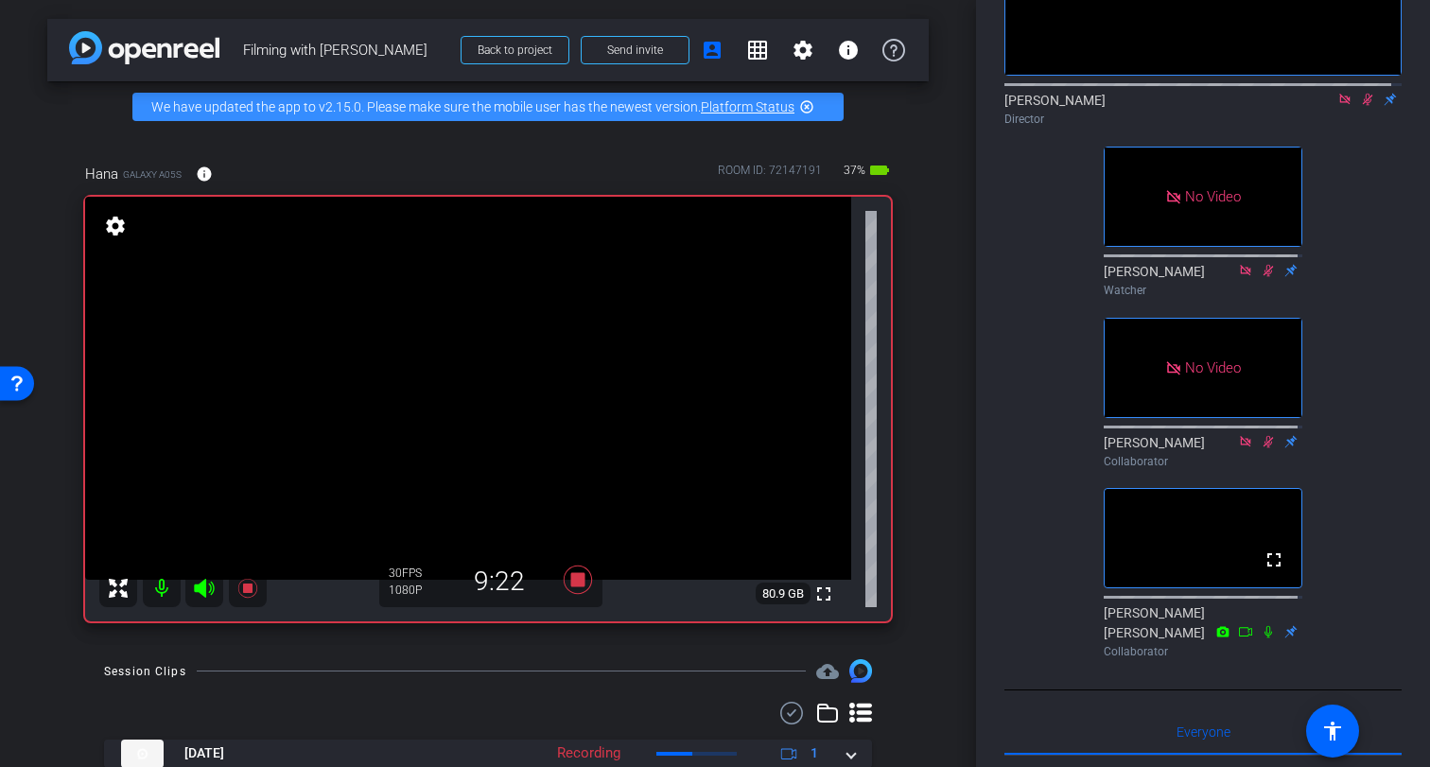
scroll to position [226, 0]
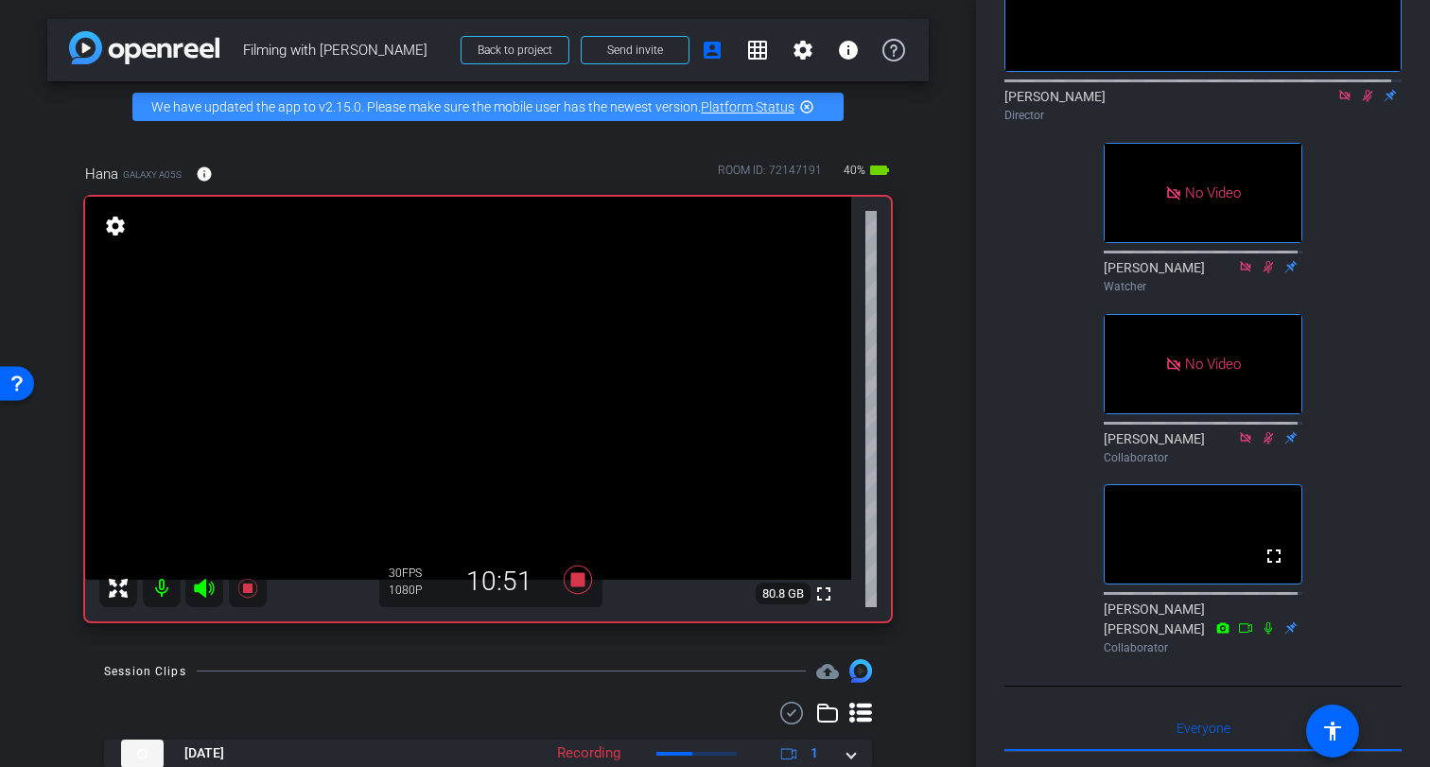
click at [1263, 635] on icon at bounding box center [1268, 628] width 15 height 13
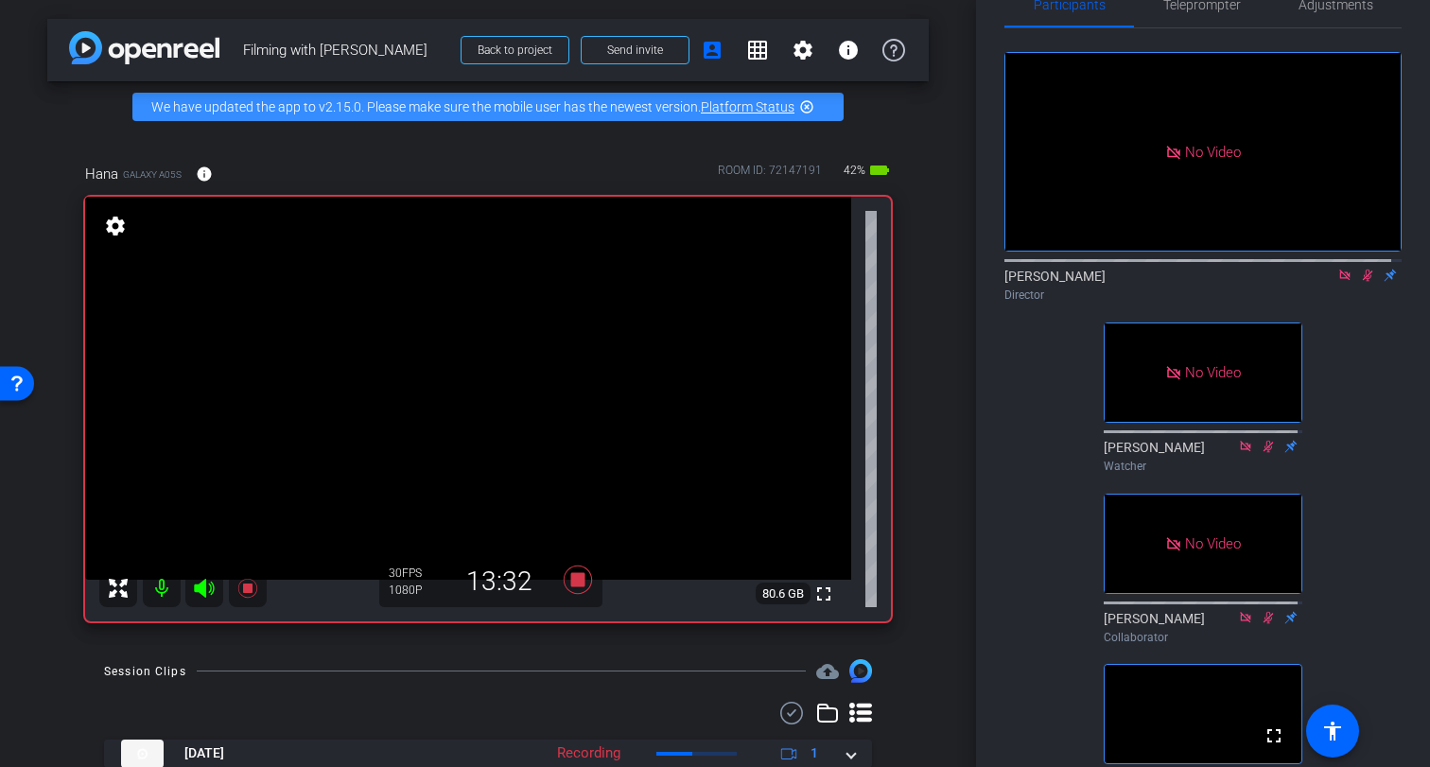
scroll to position [0, 0]
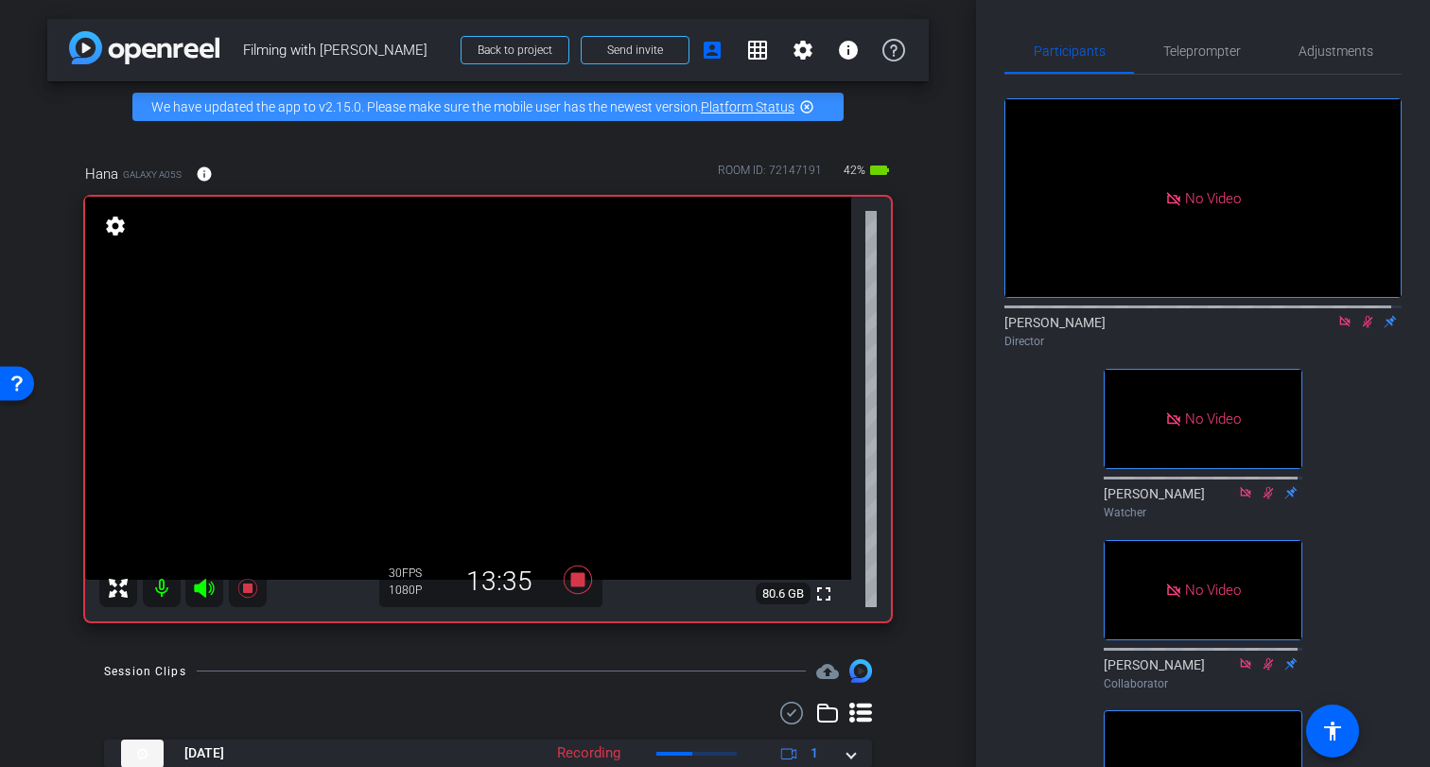
click at [1363, 328] on icon at bounding box center [1368, 322] width 10 height 12
click at [1338, 328] on icon at bounding box center [1345, 321] width 15 height 13
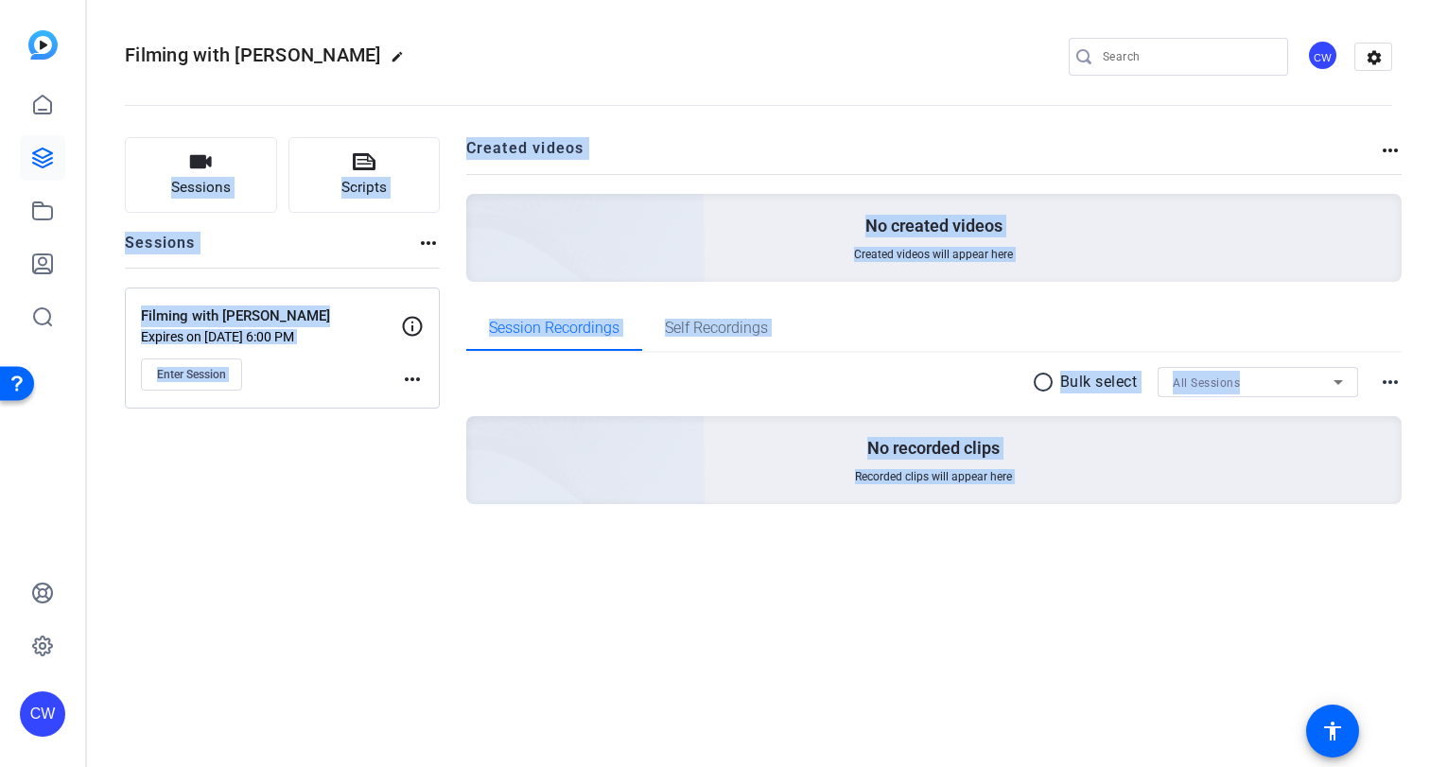
click at [319, 538] on div "Sessions Scripts Sessions more_horiz Filming with [PERSON_NAME] Maru Expires on…" at bounding box center [282, 351] width 315 height 428
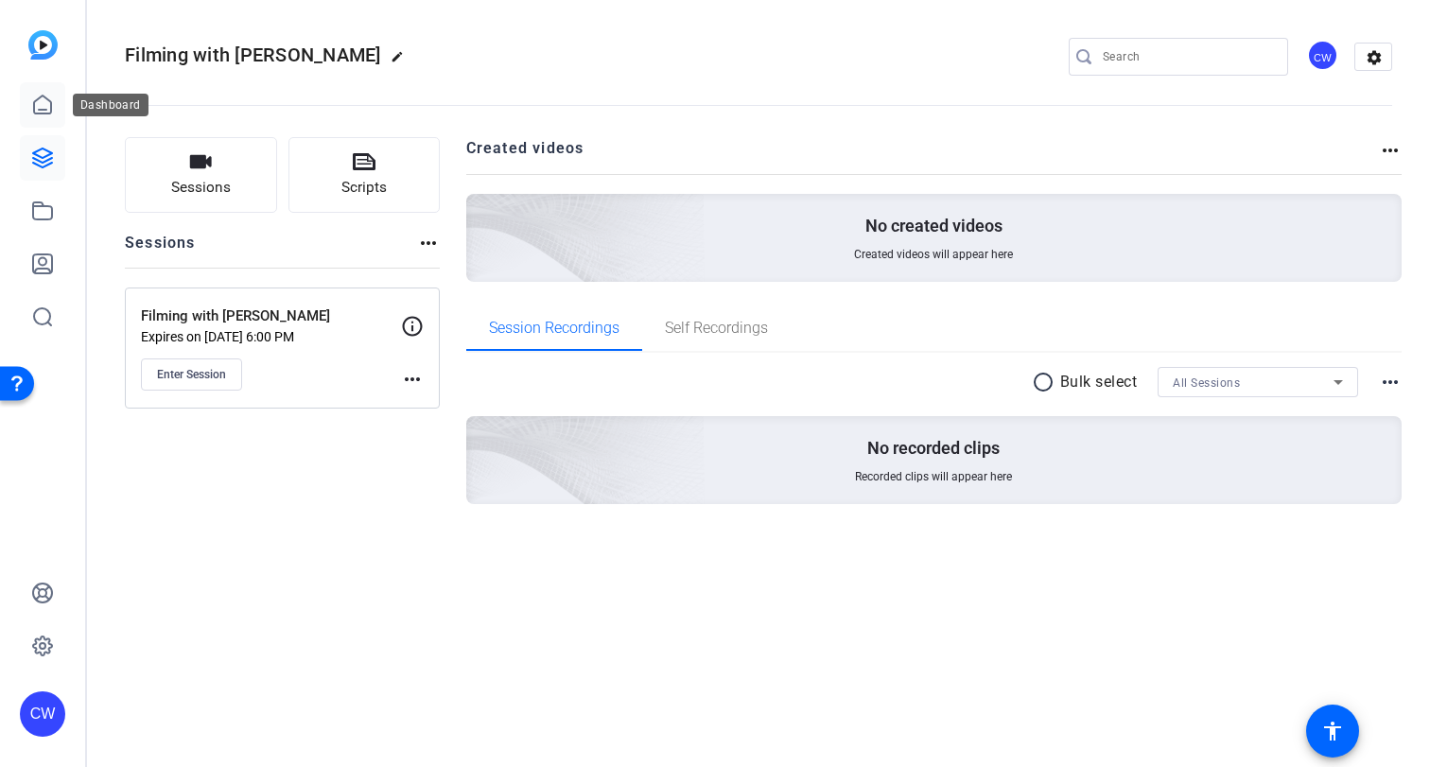
click at [44, 104] on icon at bounding box center [42, 105] width 23 height 23
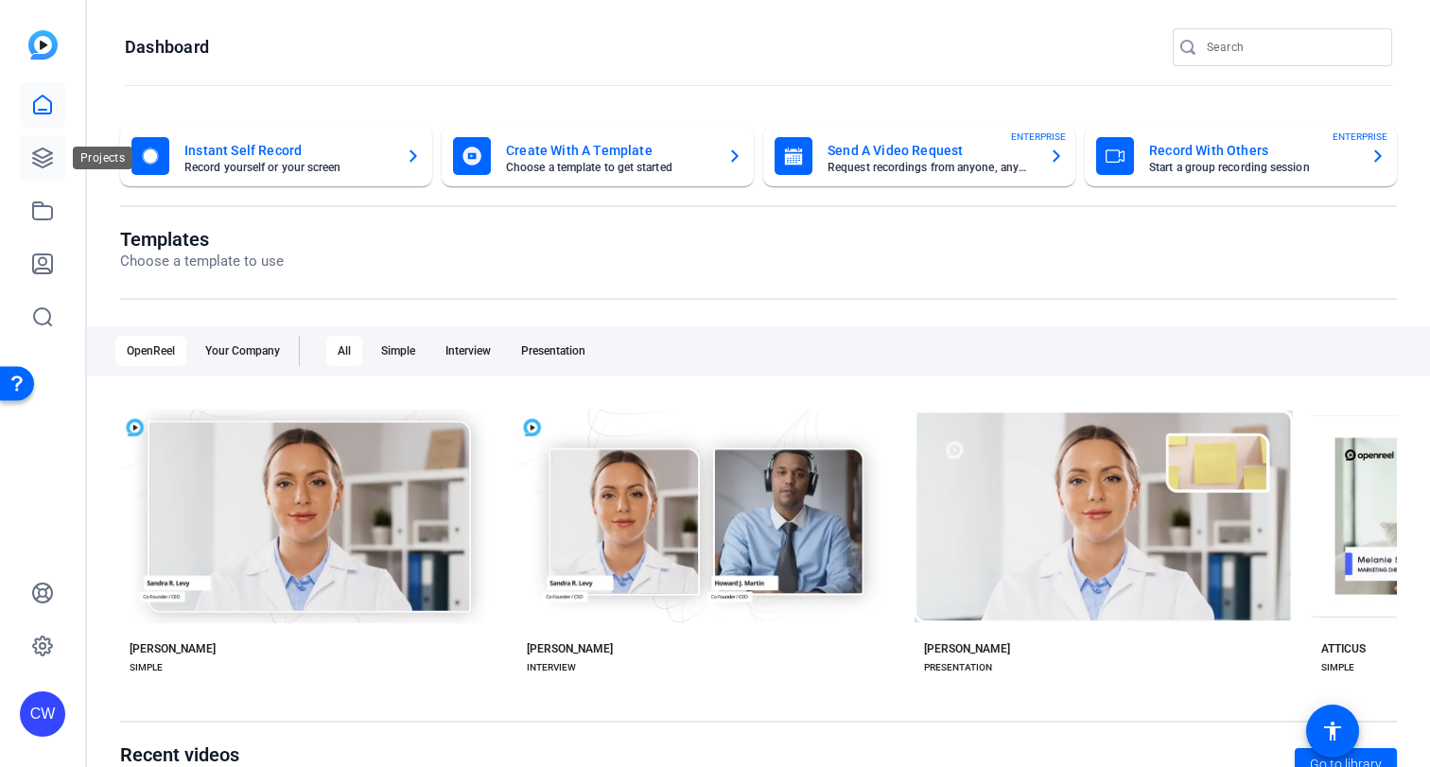
click at [46, 155] on icon at bounding box center [42, 158] width 19 height 19
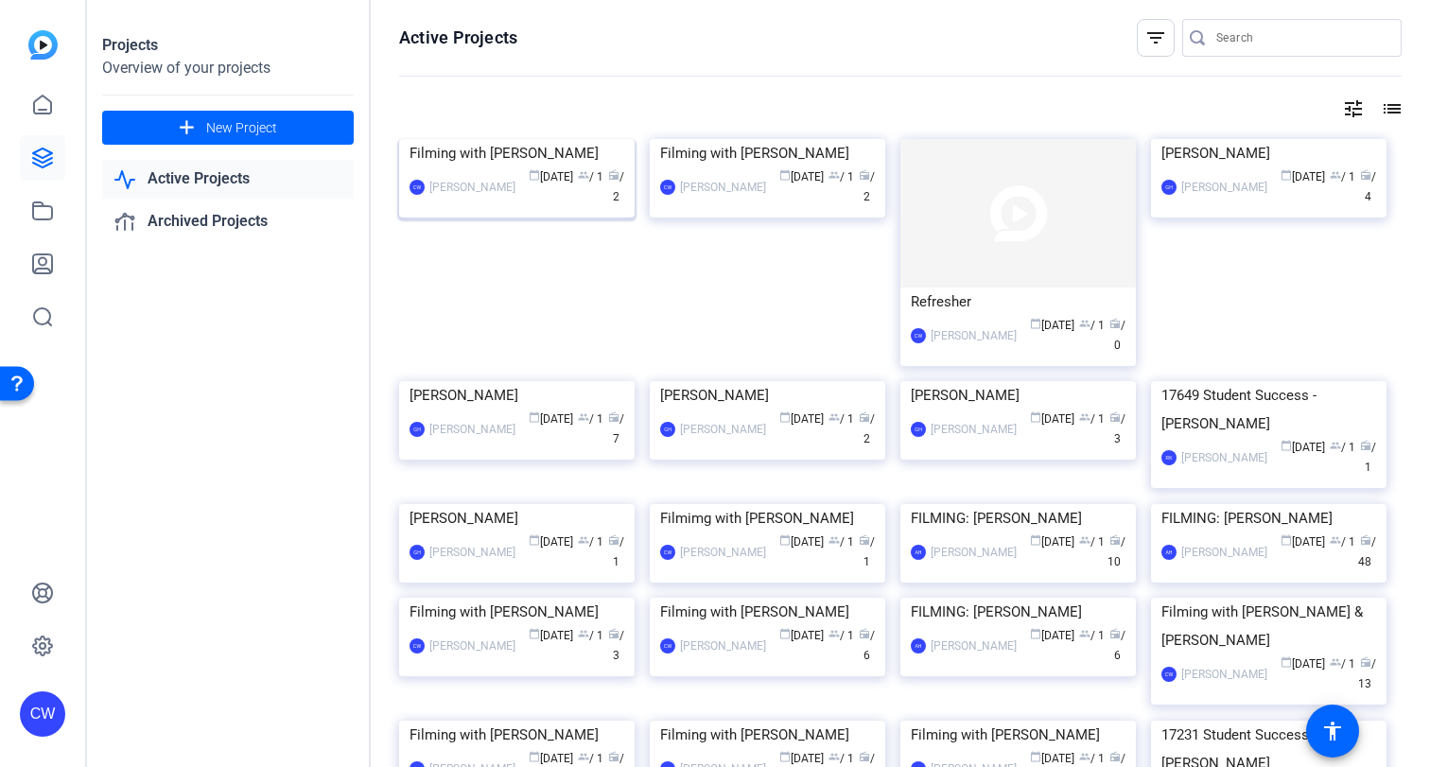
click at [530, 139] on img at bounding box center [517, 139] width 236 height 0
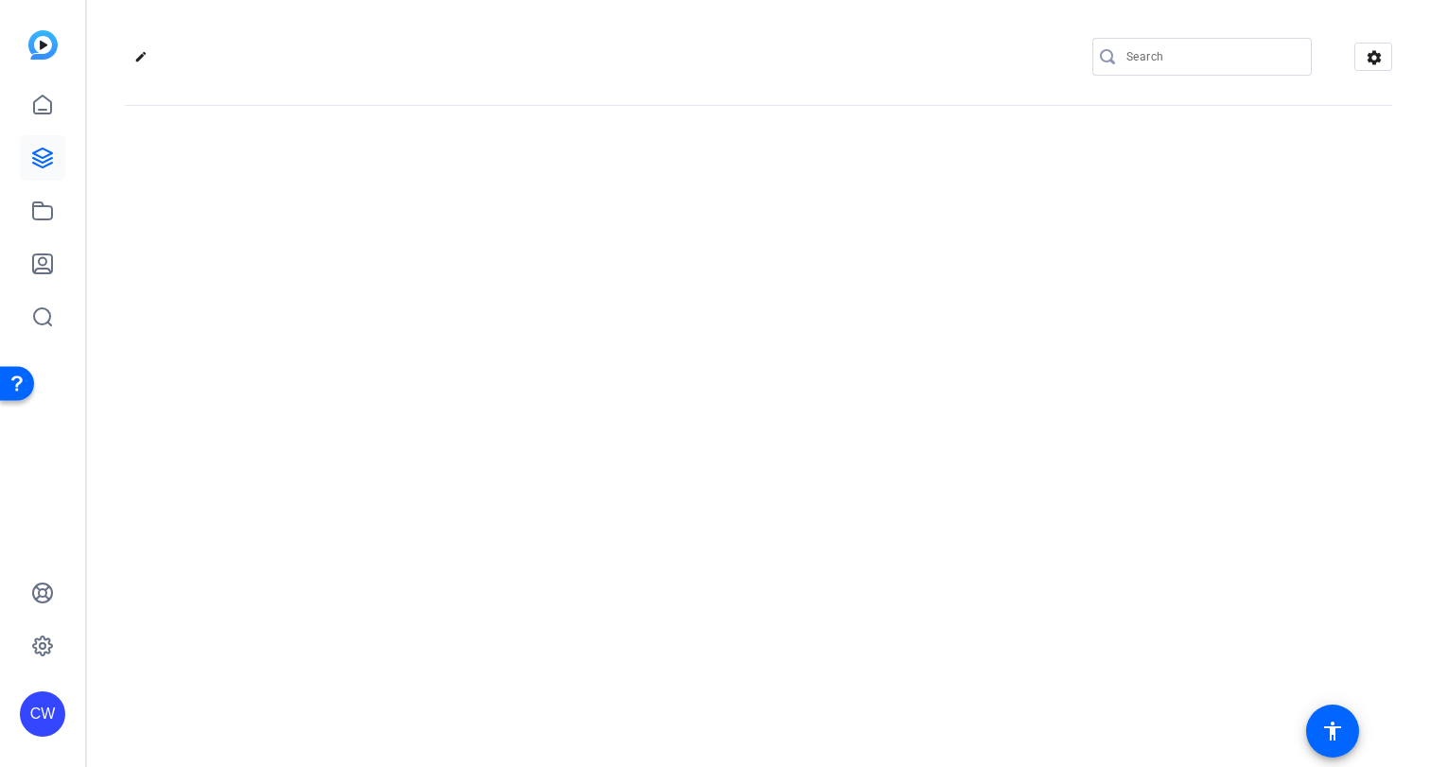
click at [530, 209] on div "edit settings" at bounding box center [758, 383] width 1343 height 767
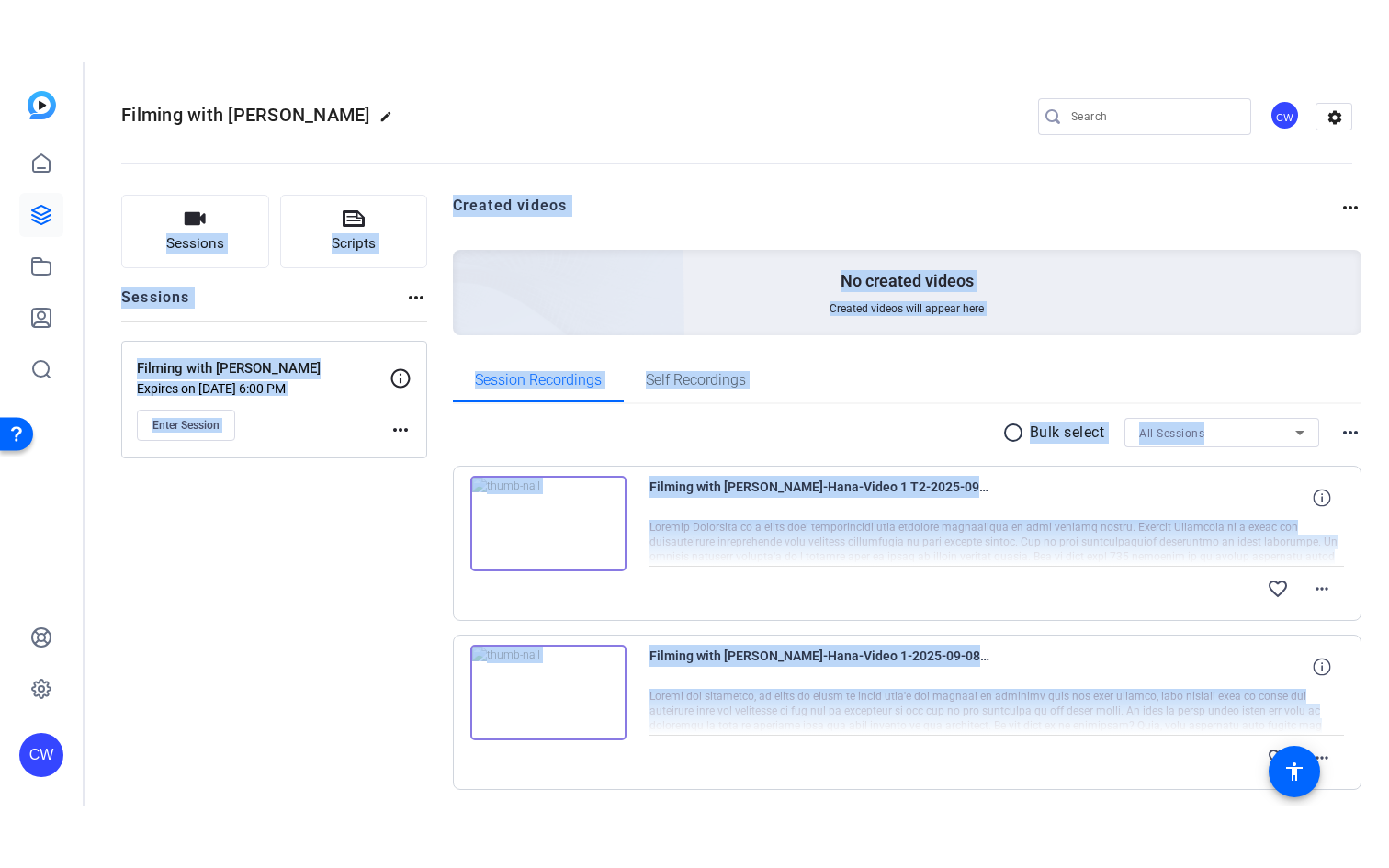
scroll to position [65, 0]
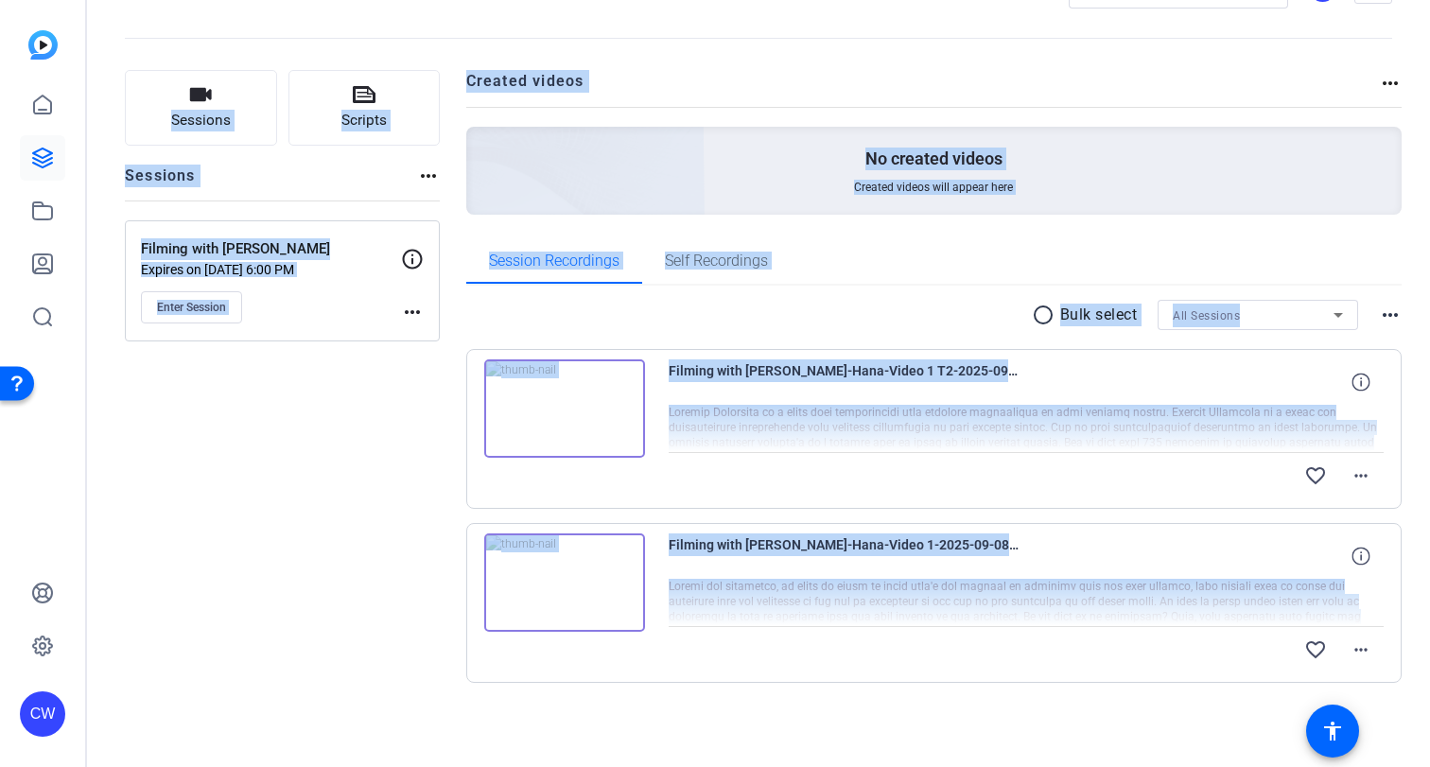
click at [566, 581] on img at bounding box center [564, 583] width 161 height 98
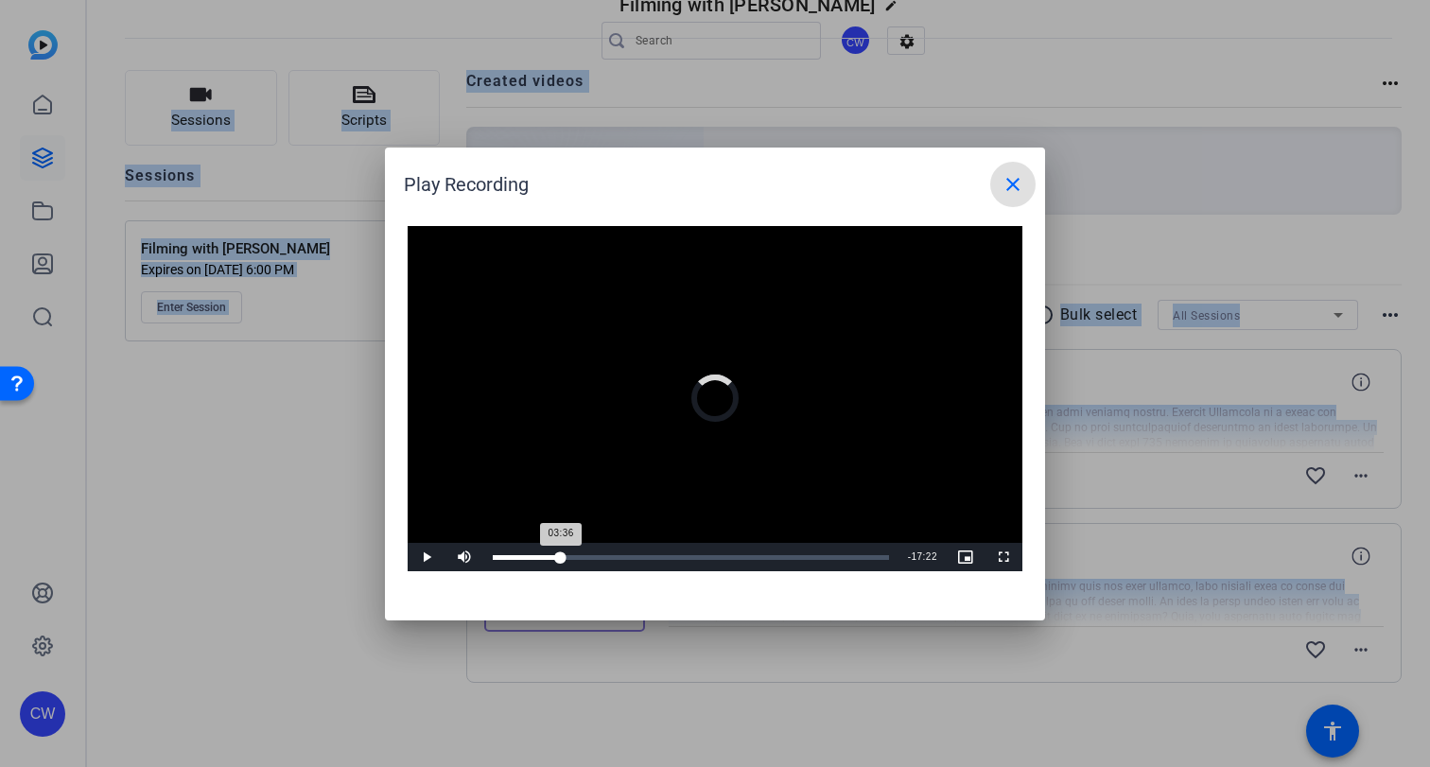
click at [560, 553] on div "Loaded : 2.47% 03:33 03:36" at bounding box center [690, 557] width 415 height 28
click at [1003, 557] on span "Video Player" at bounding box center [1004, 557] width 38 height 0
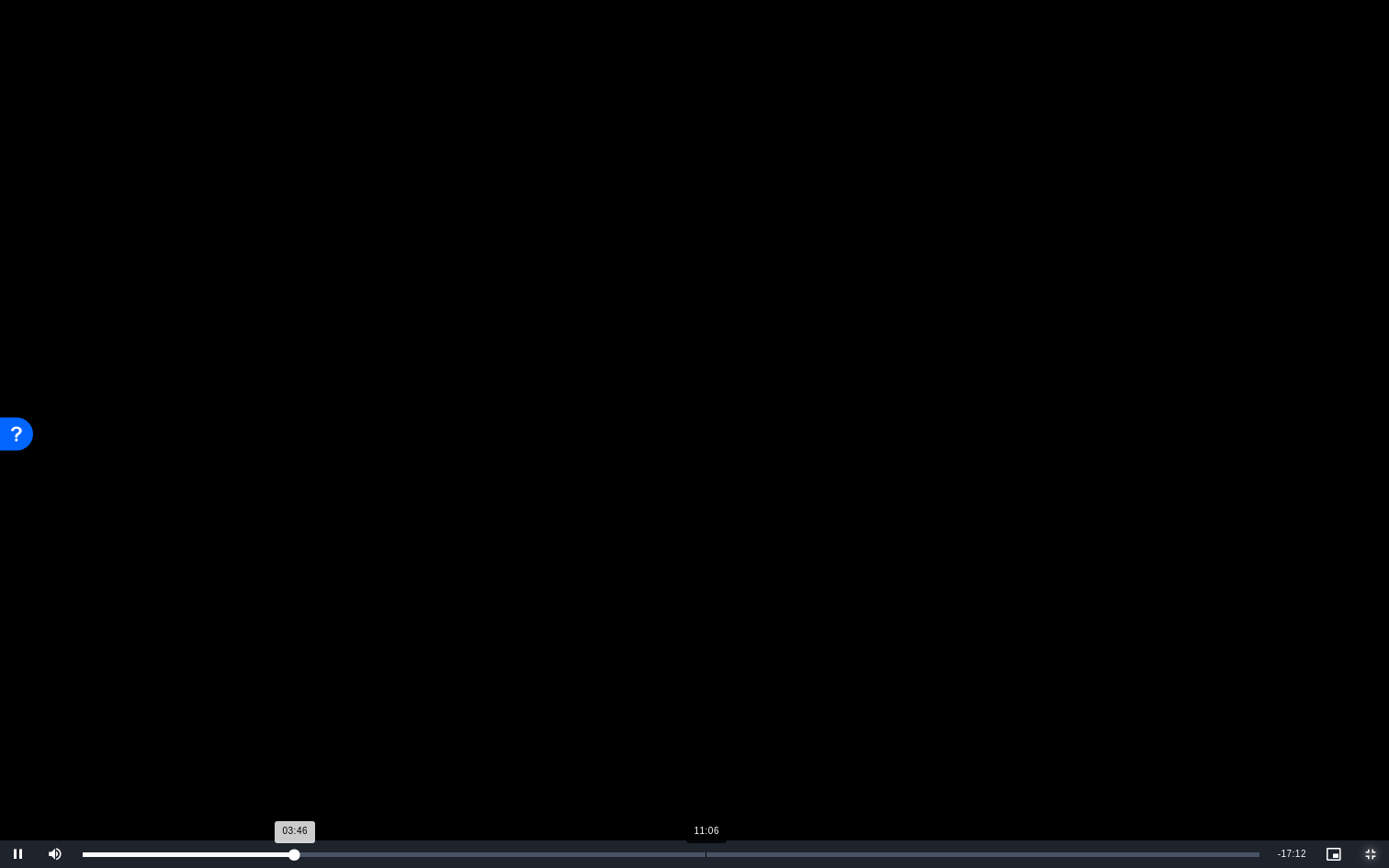
click at [706, 744] on div "Loaded : 18.22% 11:06 03:46" at bounding box center [671, 854] width 1196 height 27
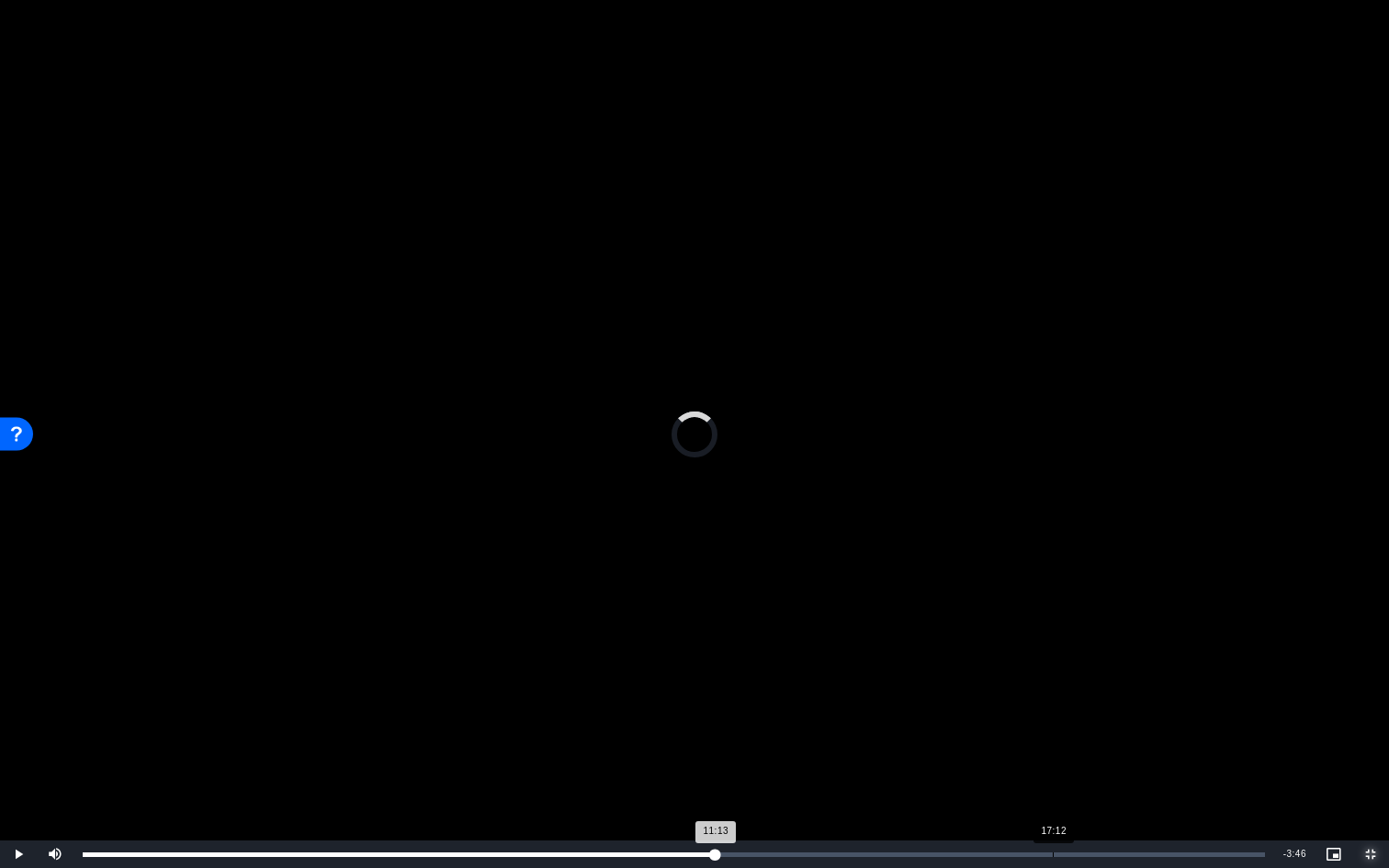
click at [1053, 744] on div "17:12" at bounding box center [1053, 854] width 1 height 5
click at [1183, 744] on div "Loaded : 82.28% 19:31 17:21" at bounding box center [674, 854] width 1183 height 5
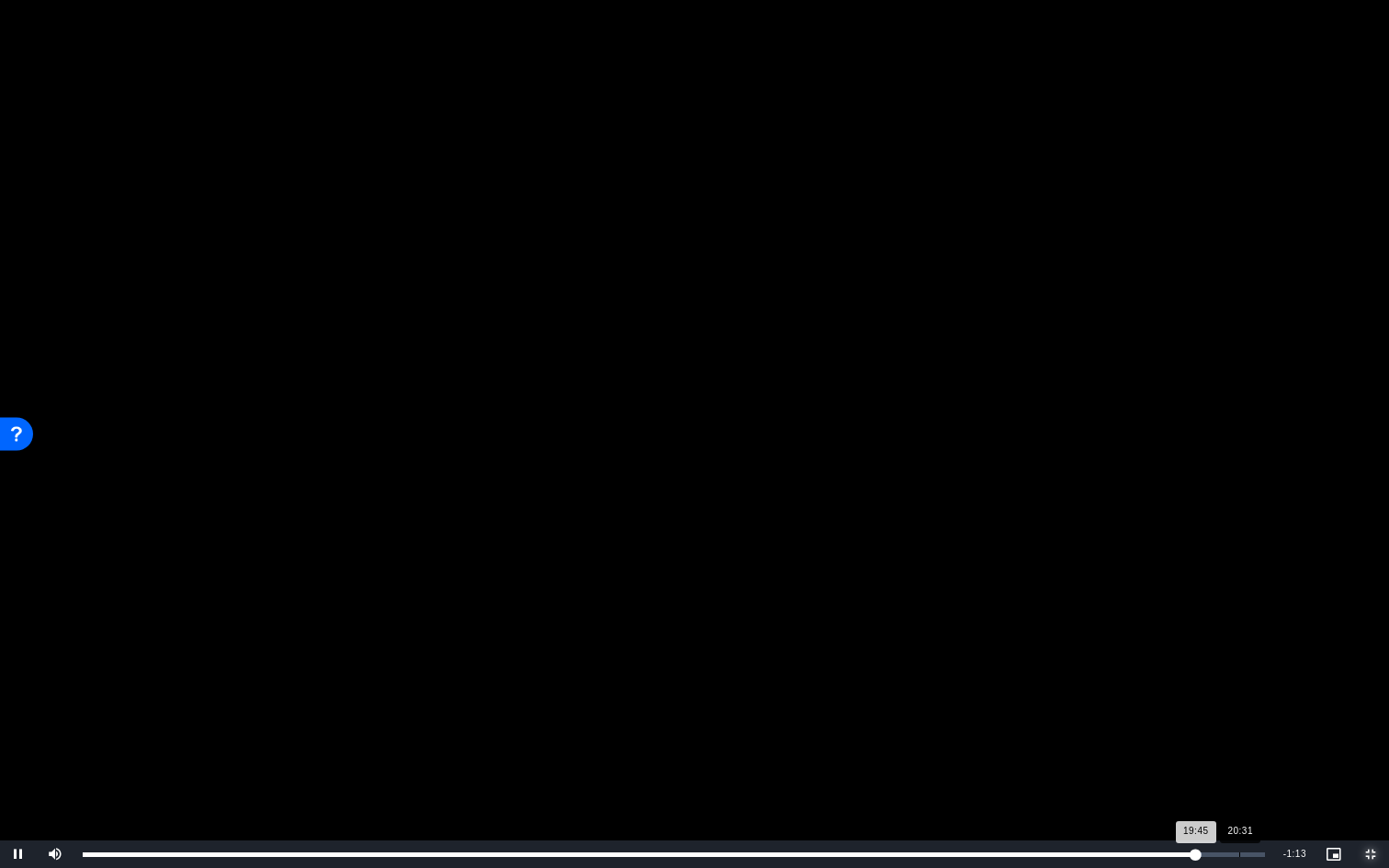
click at [1240, 744] on div "20:31" at bounding box center [1239, 854] width 1 height 5
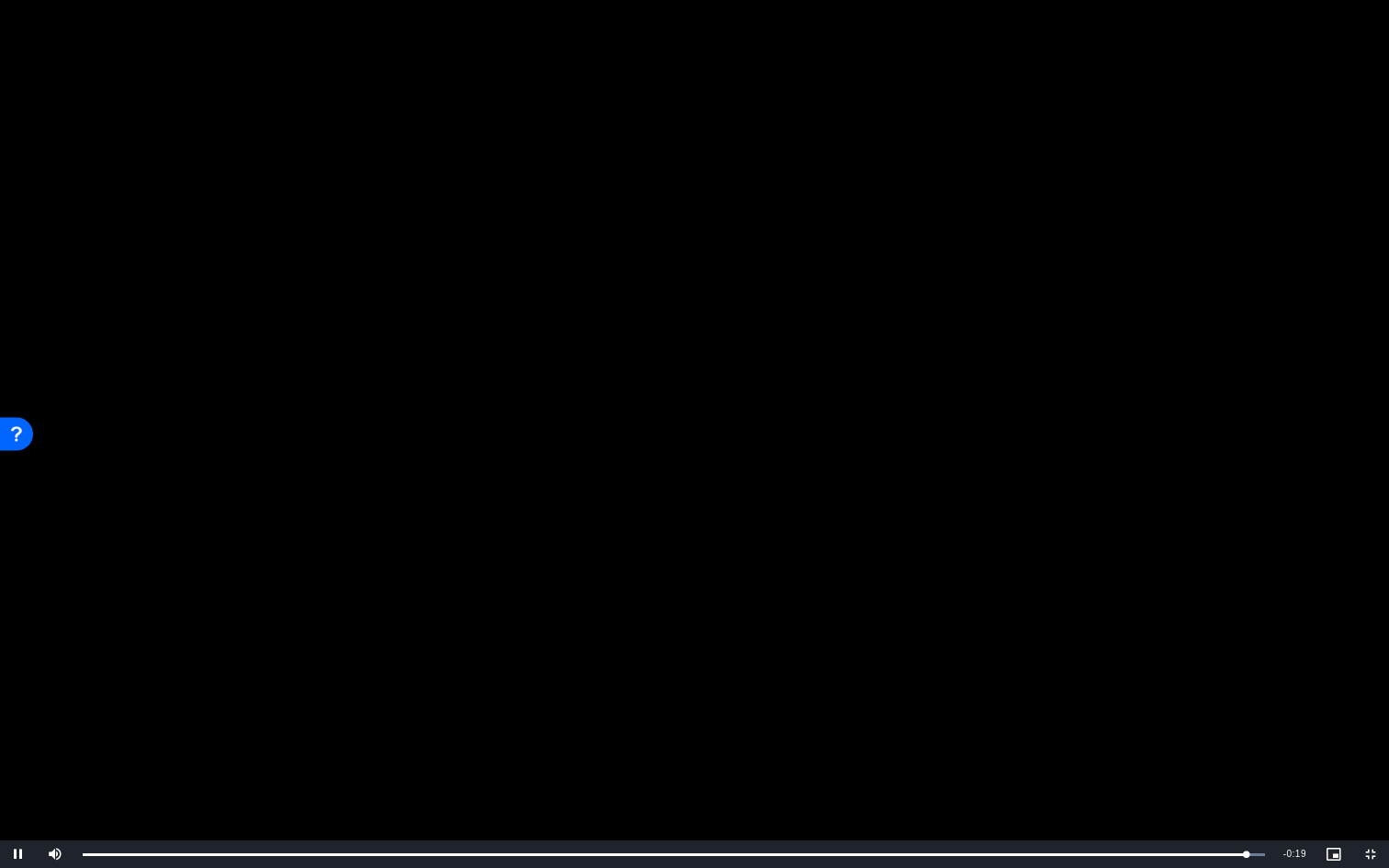
click at [13, 65] on video "Video Player" at bounding box center [694, 434] width 1389 height 868
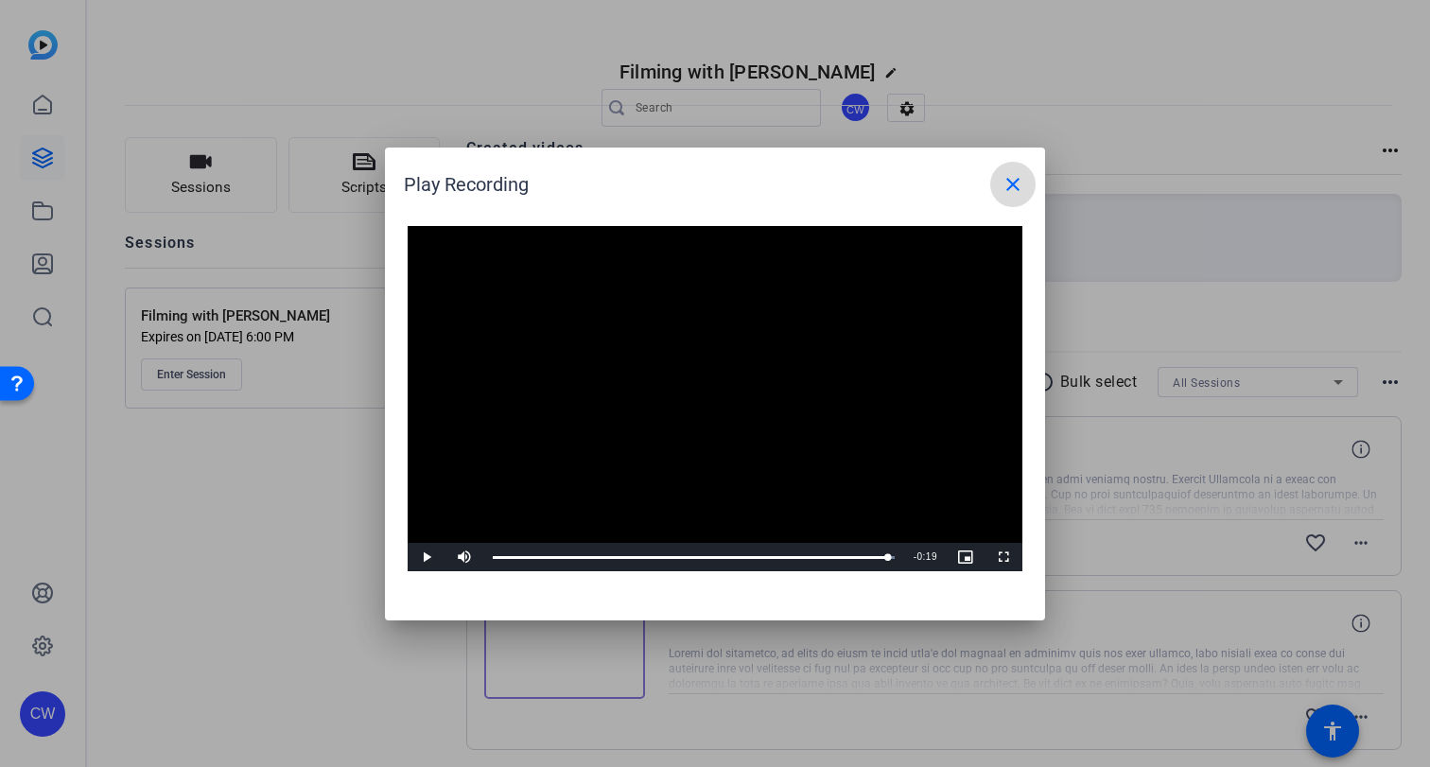
click at [1015, 179] on mat-icon "close" at bounding box center [1013, 184] width 23 height 23
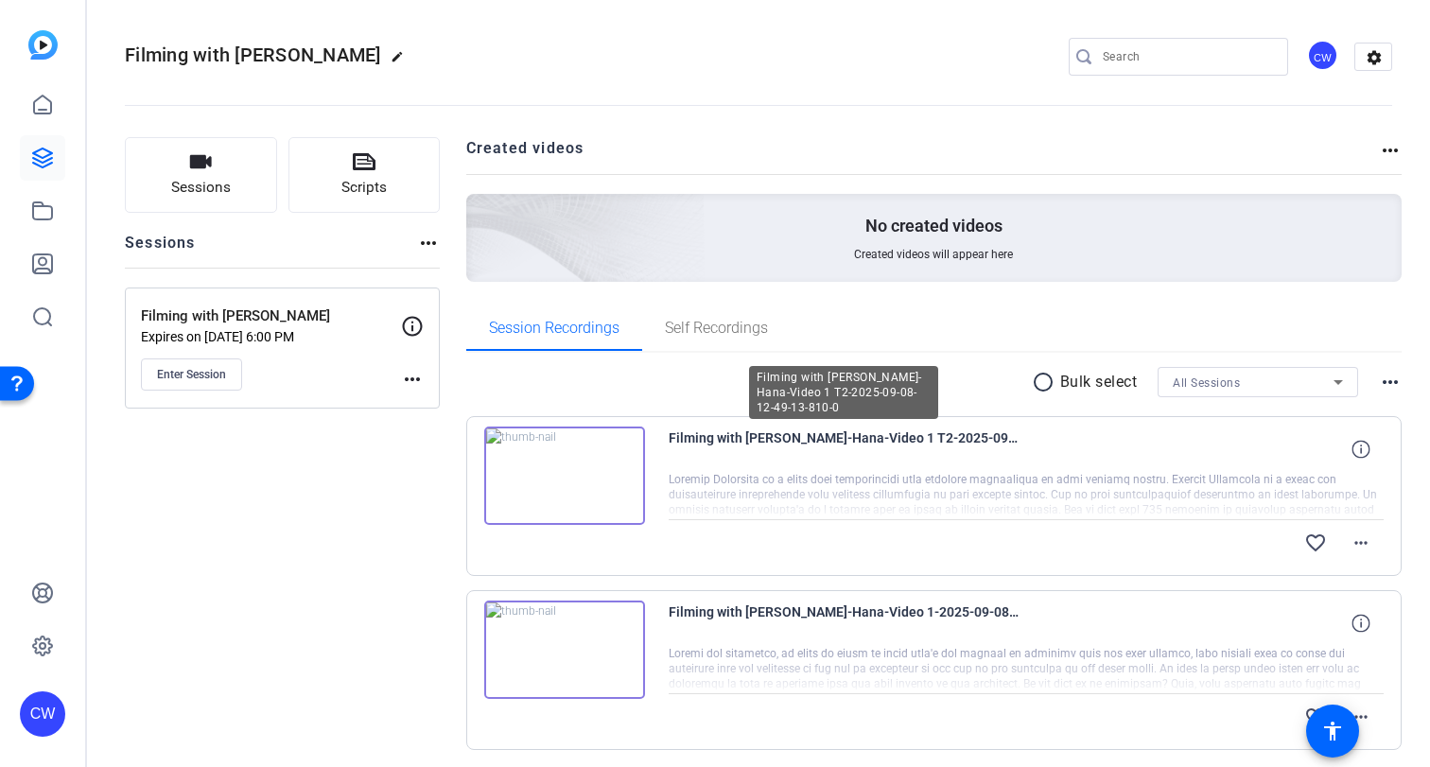
click at [768, 463] on span "Filming with [PERSON_NAME]-Hana-Video 1 T2-2025-09-08-12-49-13-810-0" at bounding box center [844, 449] width 350 height 45
click at [562, 473] on img at bounding box center [564, 476] width 161 height 98
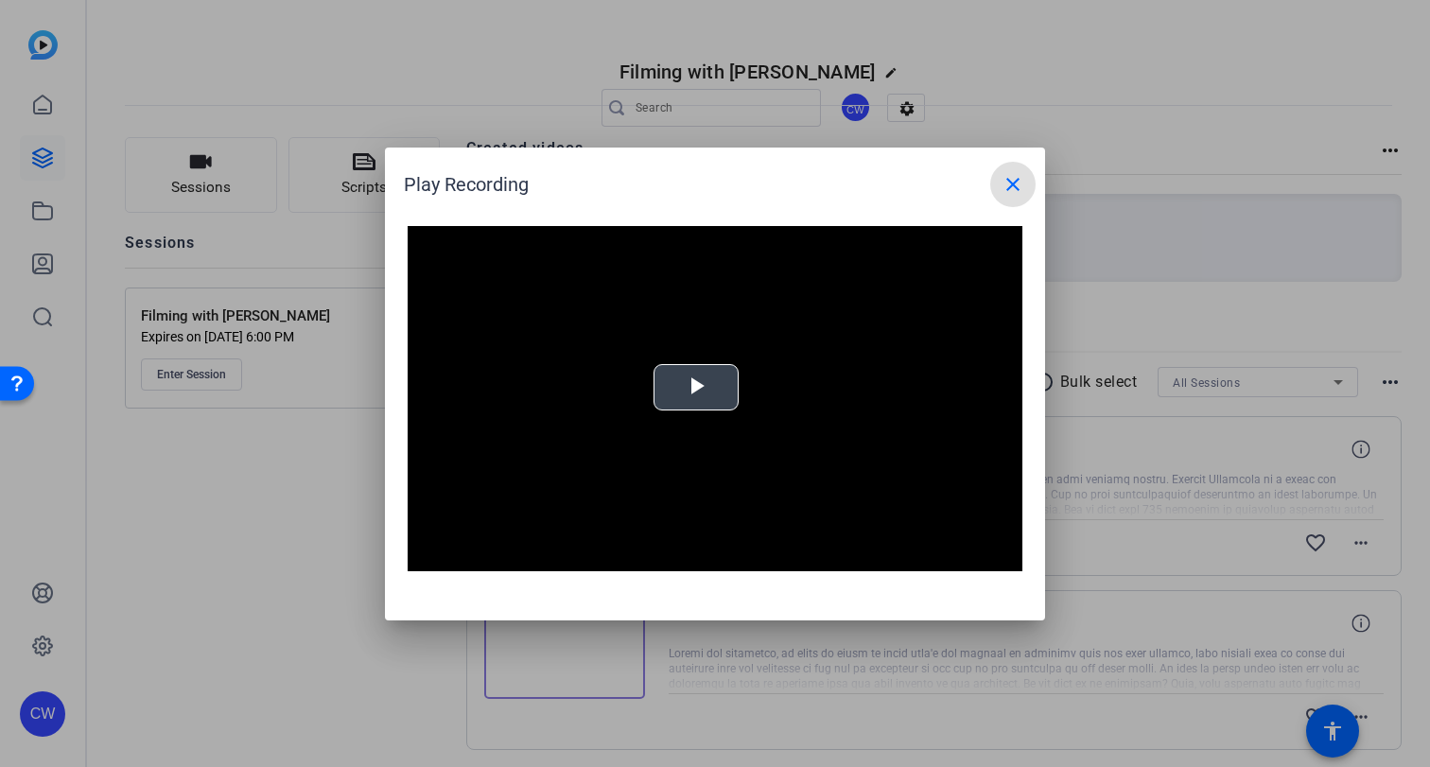
click at [696, 387] on span "Video Player" at bounding box center [696, 387] width 0 height 0
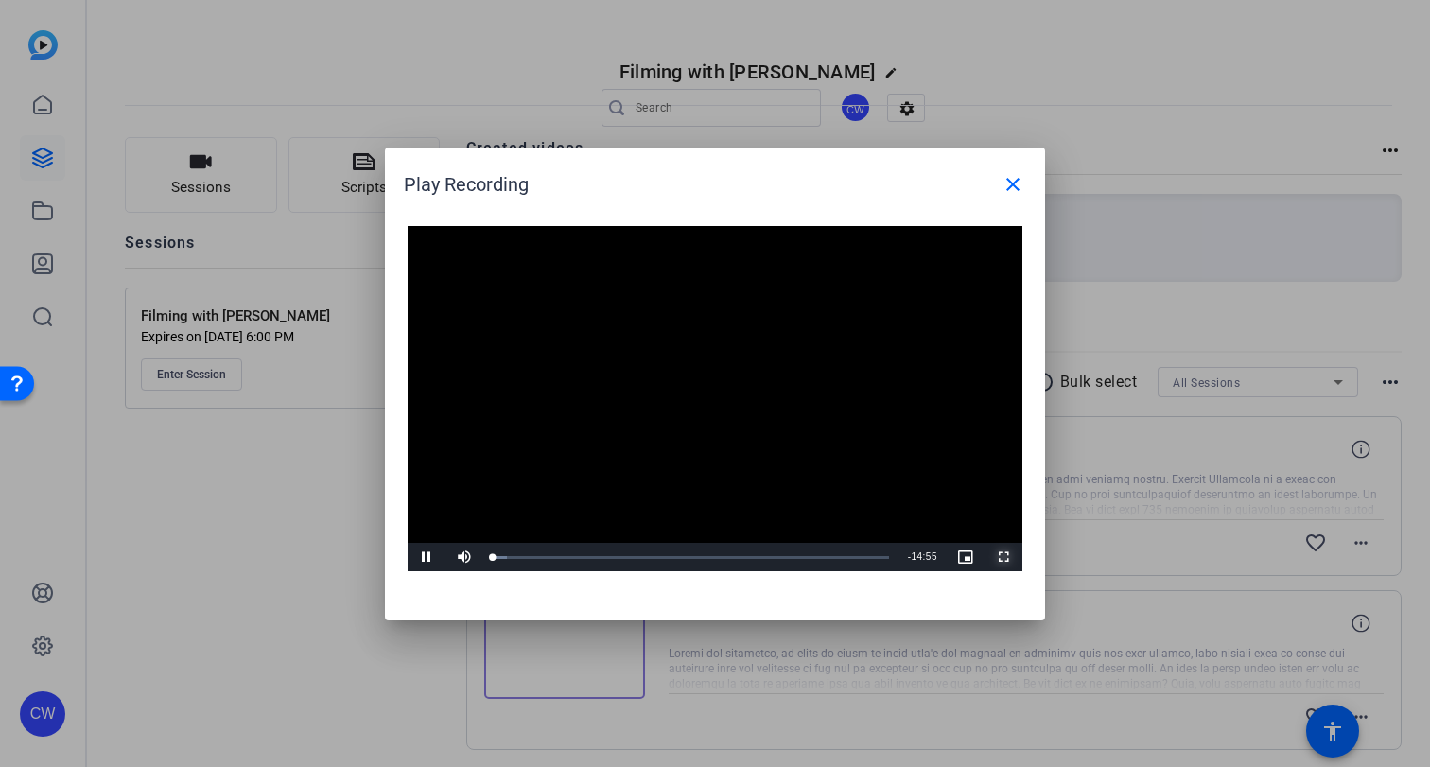
click at [1003, 557] on span "Video Player" at bounding box center [1004, 557] width 38 height 0
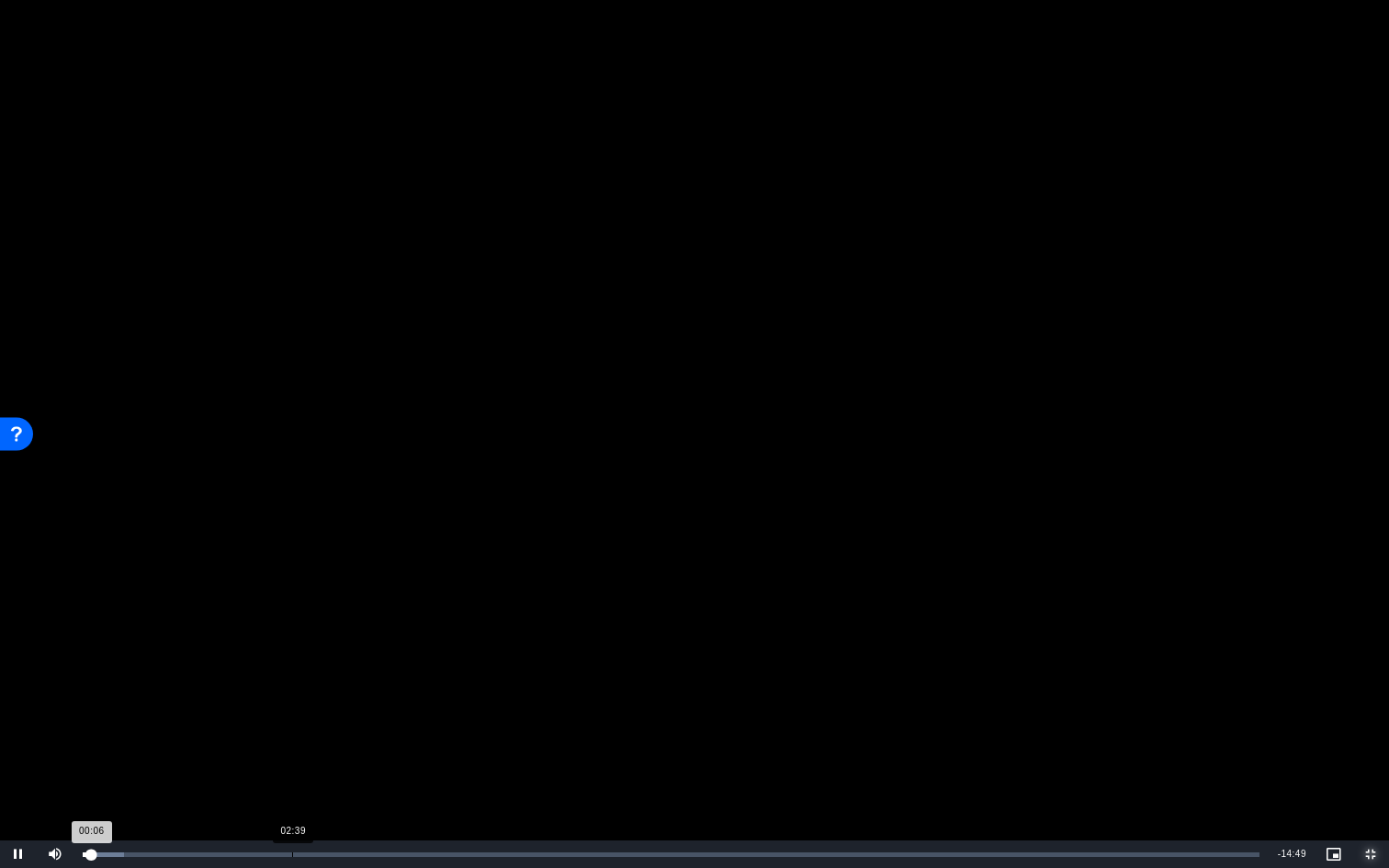
click at [292, 744] on div "02:39" at bounding box center [292, 854] width 1 height 5
click at [379, 744] on div "Loaded : 20.52% 03:44 02:47" at bounding box center [671, 854] width 1177 height 5
click at [441, 744] on div "Loaded : 27.39% 04:33 03:49" at bounding box center [671, 854] width 1196 height 27
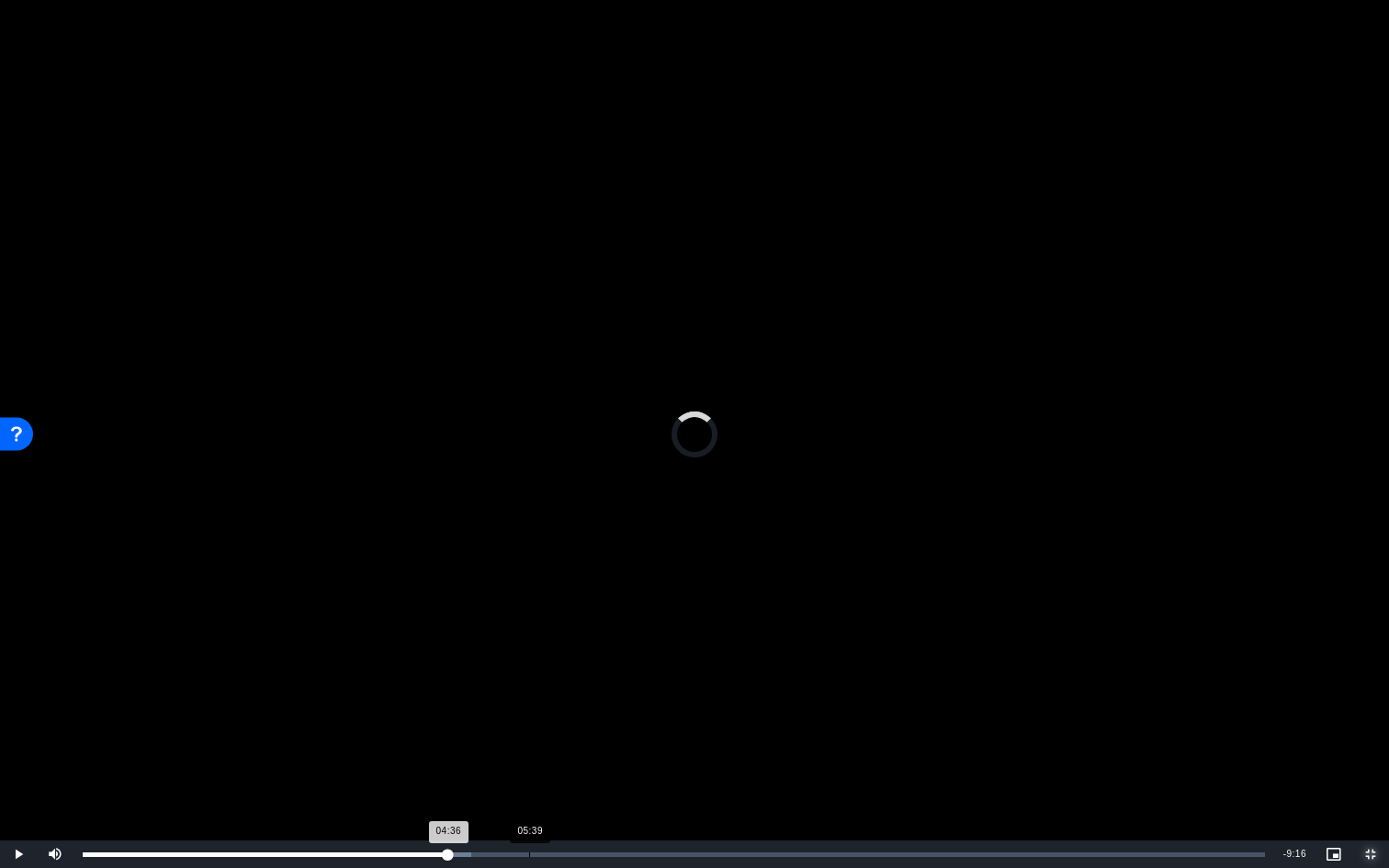
click at [529, 744] on div "05:39" at bounding box center [529, 854] width 1 height 5
click at [818, 744] on div "09:16" at bounding box center [818, 854] width 1 height 5
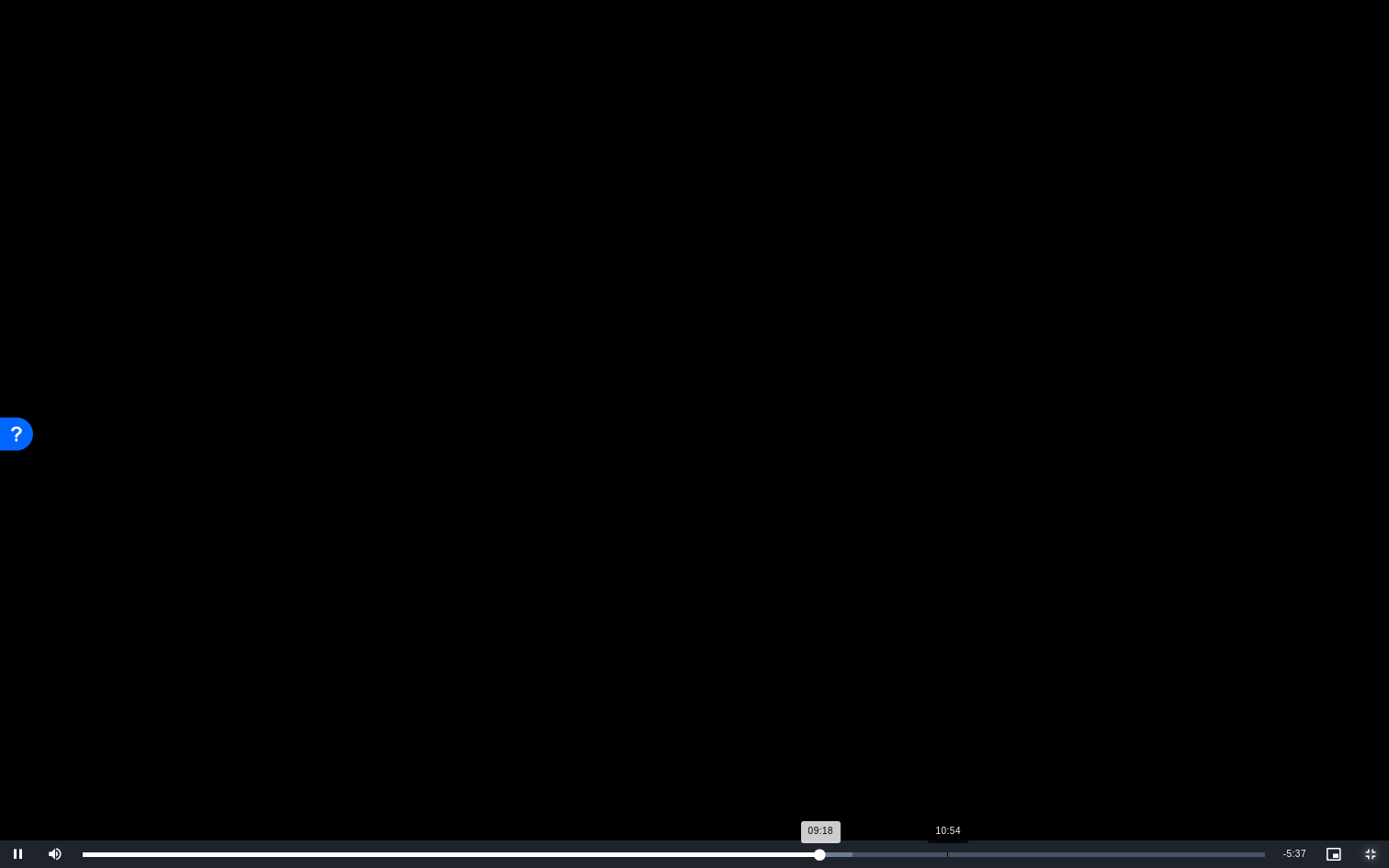
click at [947, 744] on div "10:54" at bounding box center [947, 854] width 1 height 5
click at [1075, 744] on div "Loaded : 76.07% 12:31 10:57" at bounding box center [674, 854] width 1201 height 27
click at [1172, 744] on div "13:44" at bounding box center [1172, 854] width 1 height 5
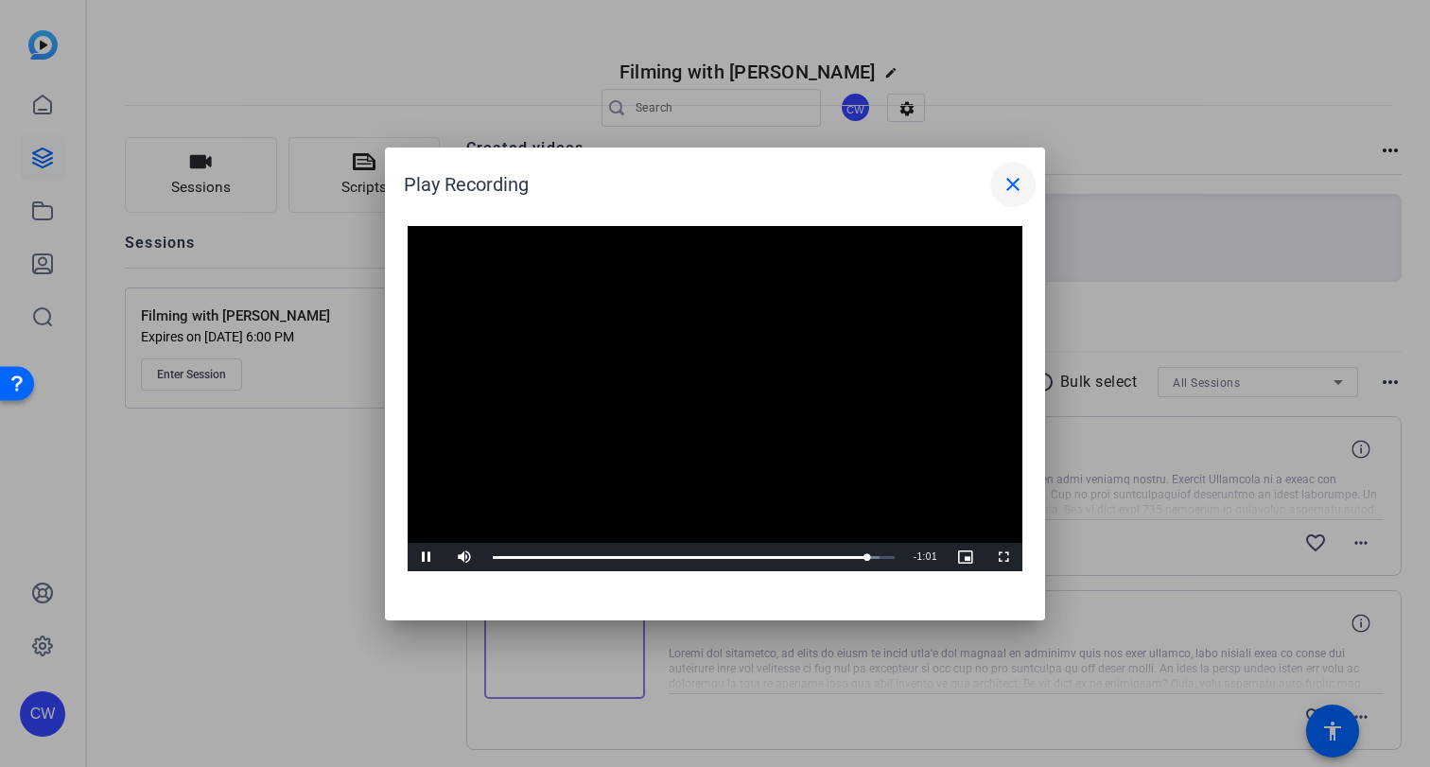
click at [1012, 184] on mat-icon "close" at bounding box center [1013, 184] width 23 height 23
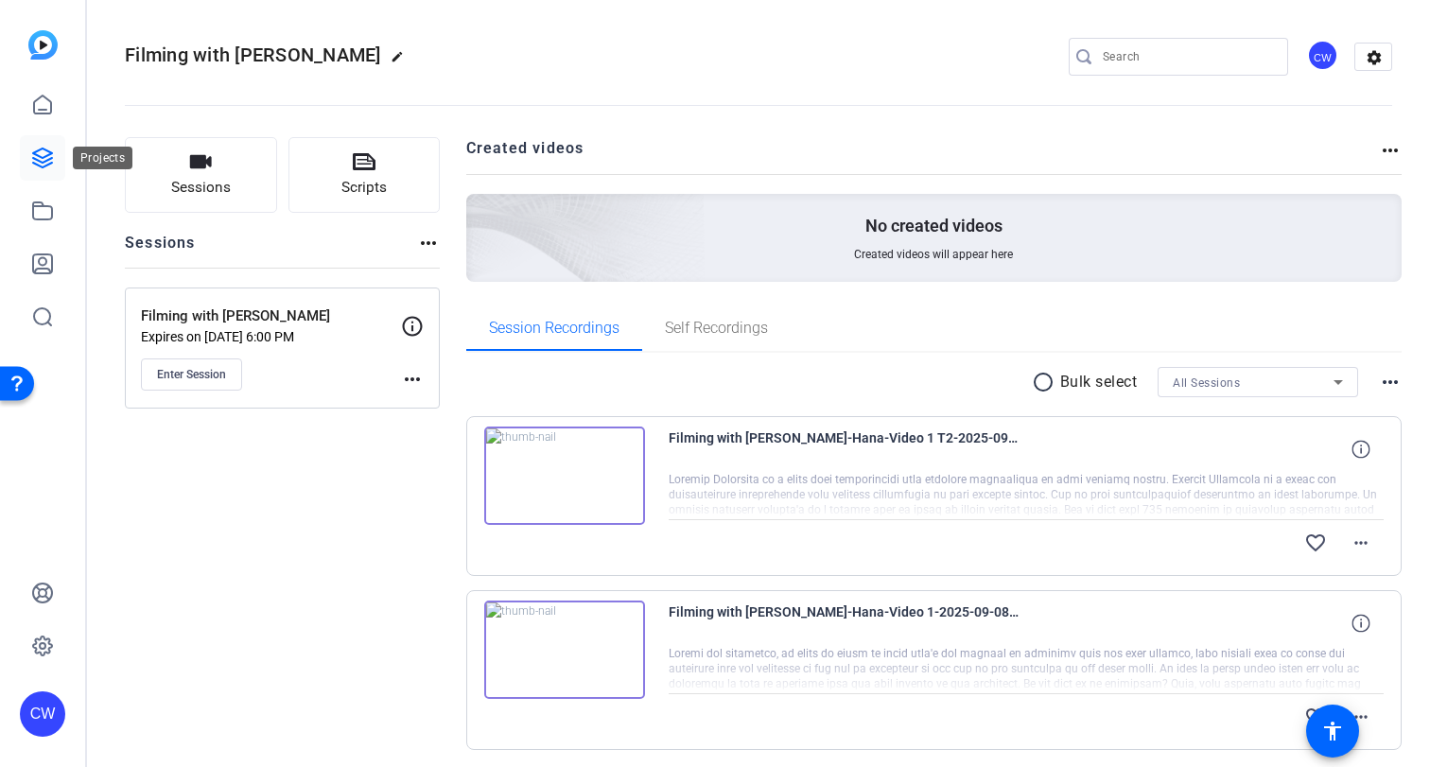
click at [36, 150] on icon at bounding box center [42, 158] width 19 height 19
